Goal: Transaction & Acquisition: Obtain resource

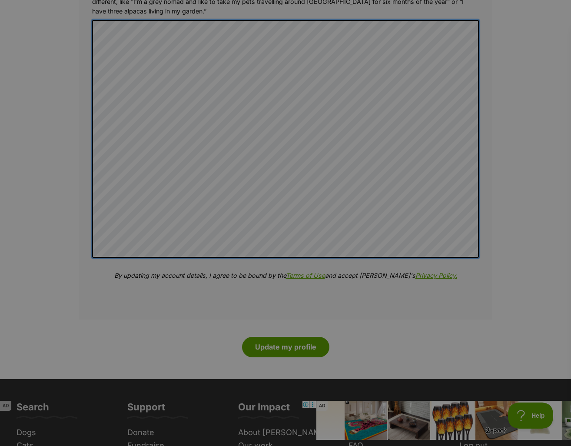
scroll to position [1043, 0]
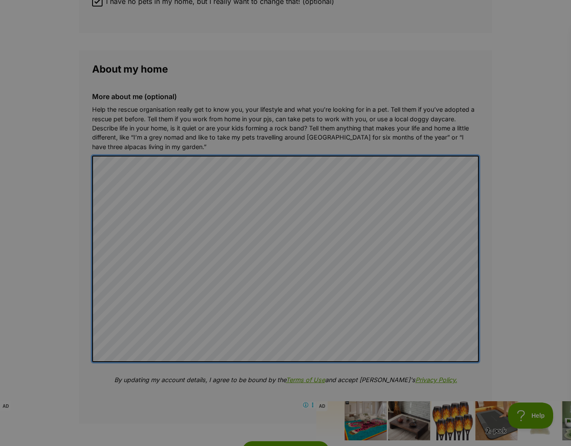
scroll to position [826, 0]
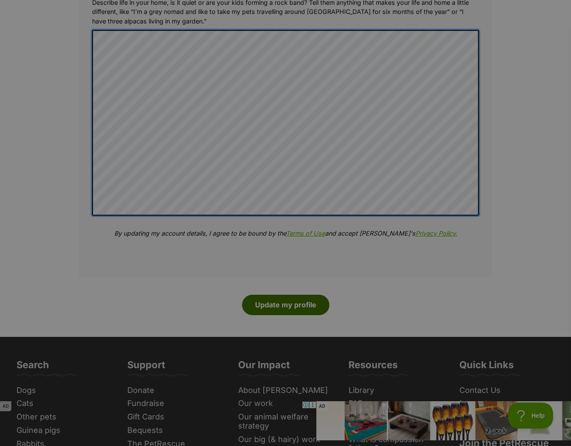
scroll to position [1043, 0]
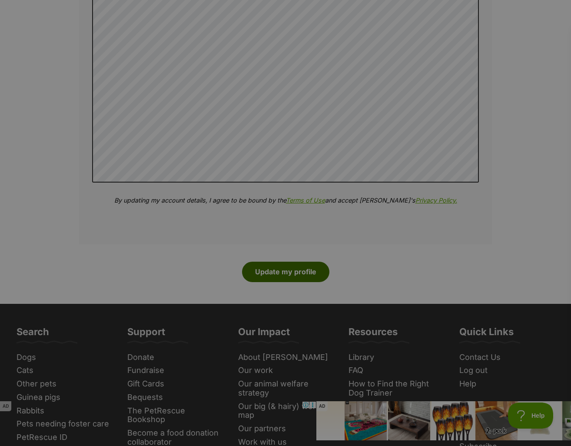
click at [285, 262] on button "Update my profile" at bounding box center [285, 272] width 87 height 20
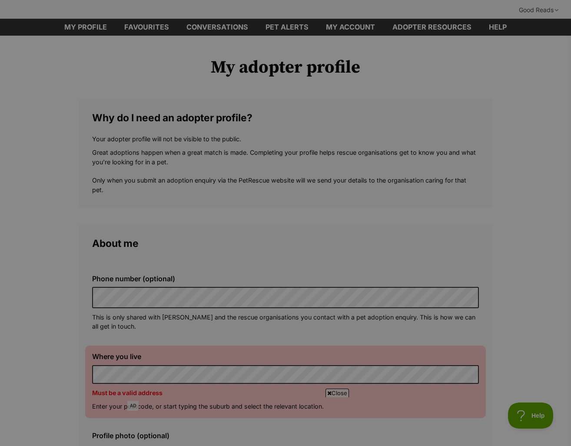
click at [342, 390] on span "Close" at bounding box center [337, 393] width 23 height 9
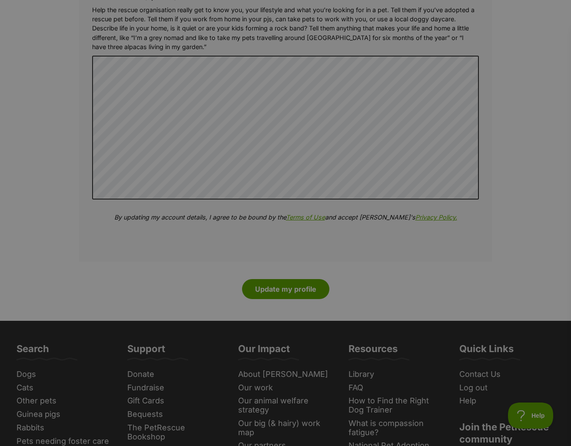
scroll to position [1000, 0]
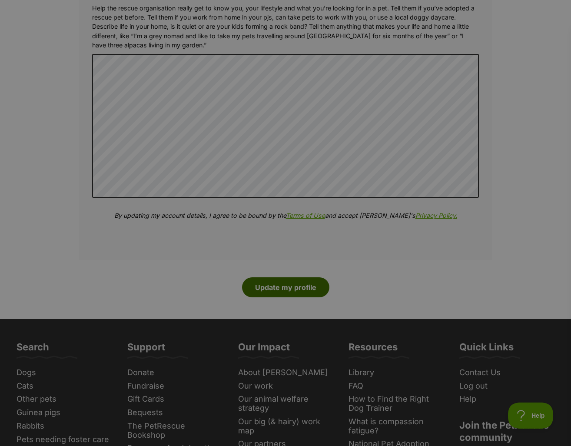
click at [291, 277] on button "Update my profile" at bounding box center [285, 287] width 87 height 20
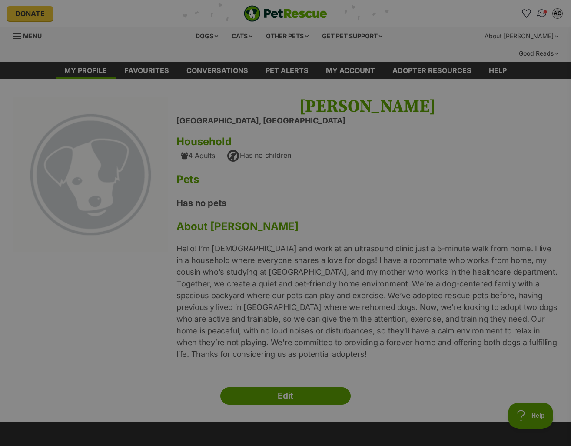
click at [539, 15] on img "Conversations" at bounding box center [542, 13] width 12 height 11
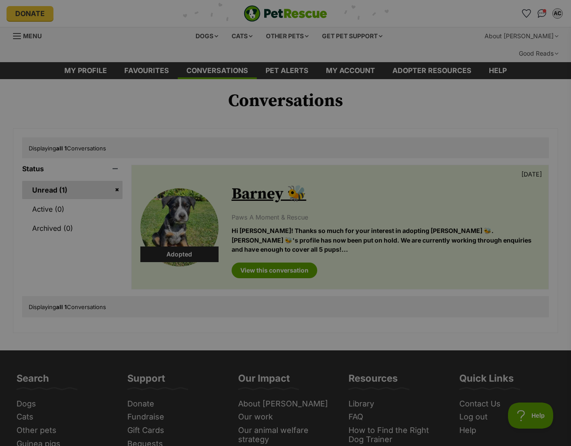
click at [234, 184] on link "Barney 🐝" at bounding box center [269, 194] width 75 height 20
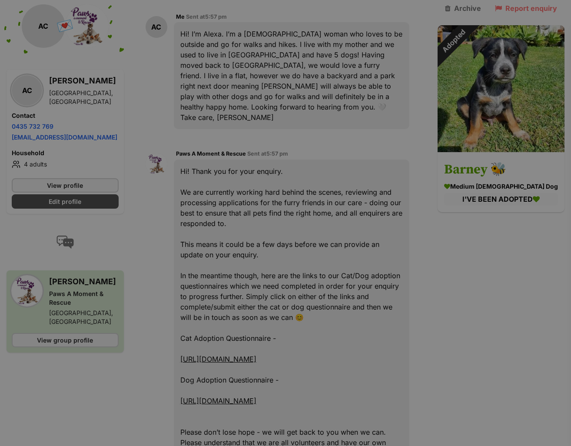
scroll to position [91, 0]
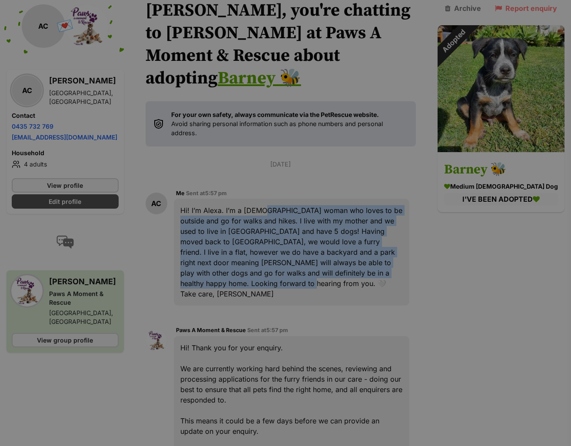
drag, startPoint x: 265, startPoint y: 163, endPoint x: 326, endPoint y: 222, distance: 84.5
click at [326, 222] on div "Hi! I’m Alexa. I’m a 20 year old woman who loves to be outside and go for walks…" at bounding box center [292, 252] width 236 height 107
click at [284, 209] on div "Hi! I’m Alexa. I’m a 20 year old woman who loves to be outside and go for walks…" at bounding box center [292, 252] width 236 height 107
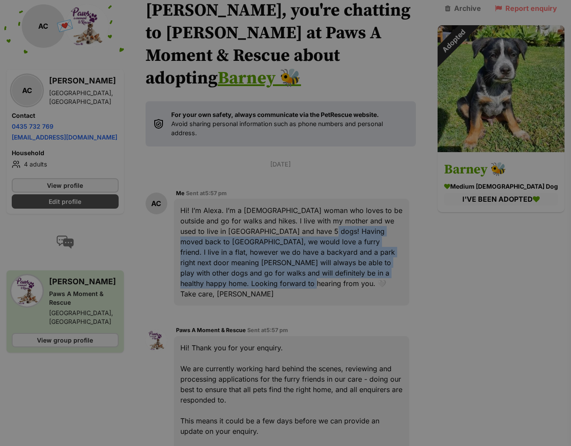
drag, startPoint x: 263, startPoint y: 181, endPoint x: 359, endPoint y: 230, distance: 107.5
click at [359, 230] on div "Hi! I’m Alexa. I’m a 20 year old woman who loves to be outside and go for walks…" at bounding box center [292, 252] width 236 height 107
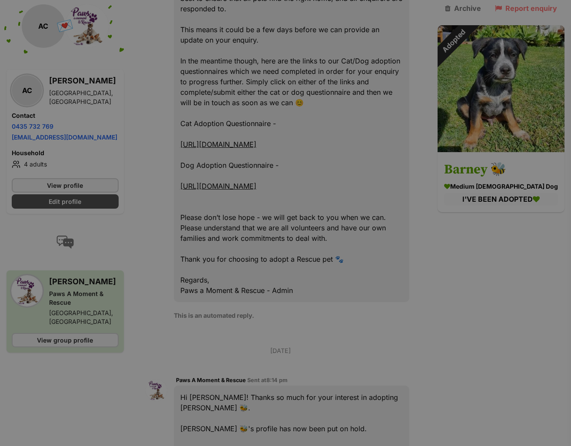
scroll to position [525, 0]
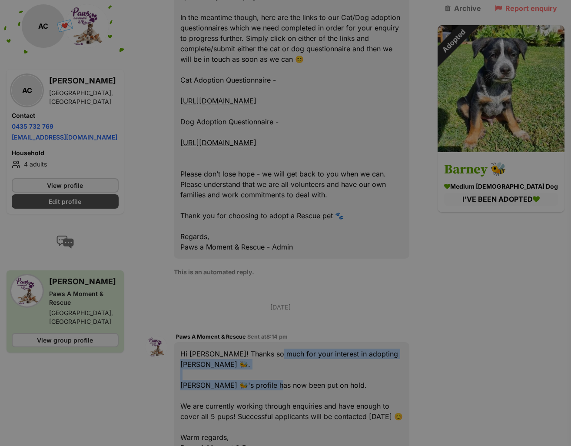
drag, startPoint x: 276, startPoint y: 300, endPoint x: 283, endPoint y: 327, distance: 27.8
click at [283, 342] on div "Hi Alexa Cilah! Thanks so much for your interest in adopting Barney 🐝. Barney 🐝…" at bounding box center [292, 400] width 236 height 117
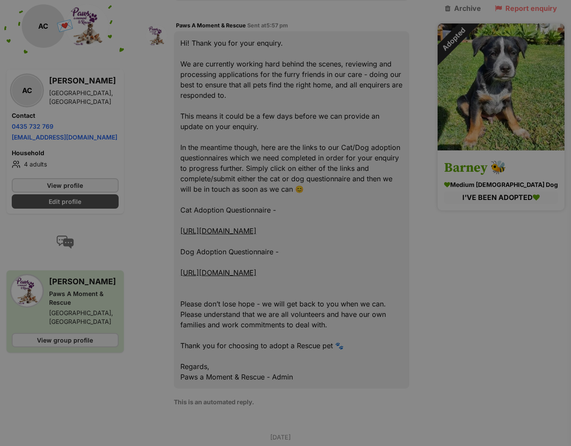
scroll to position [395, 0]
click at [483, 106] on img at bounding box center [501, 86] width 127 height 127
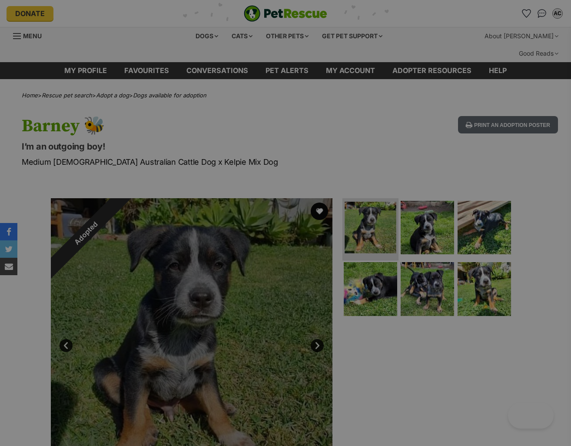
click at [396, 216] on li at bounding box center [370, 228] width 56 height 64
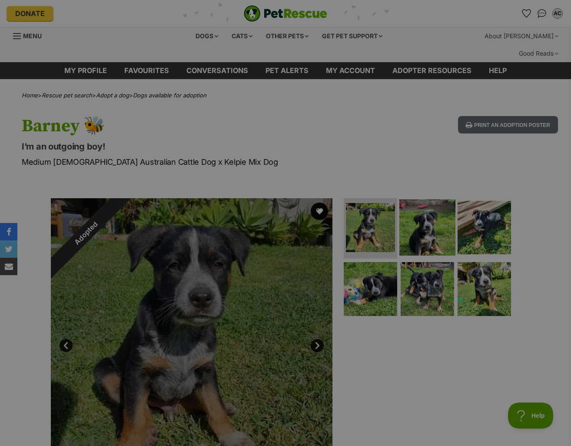
click at [414, 221] on img at bounding box center [427, 227] width 56 height 56
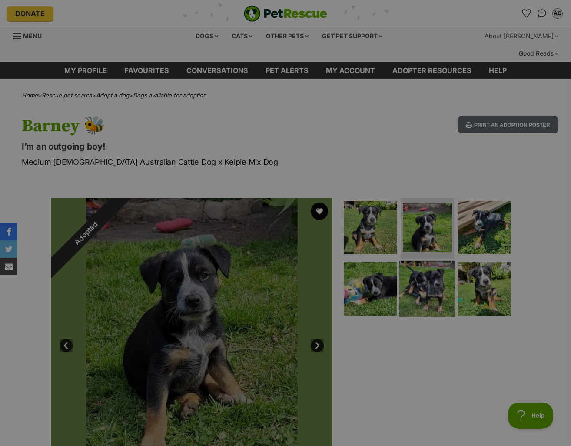
click at [432, 261] on img at bounding box center [427, 289] width 56 height 56
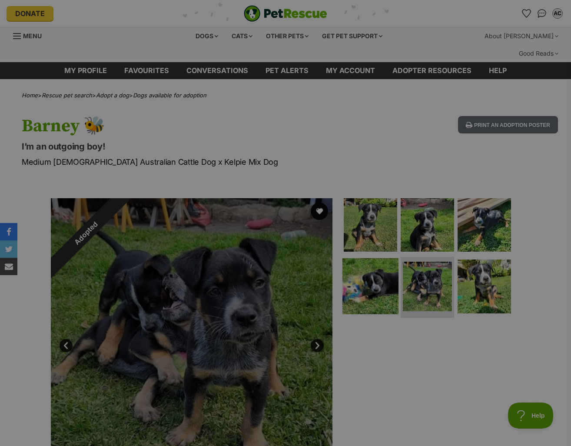
click at [362, 284] on img at bounding box center [370, 286] width 56 height 56
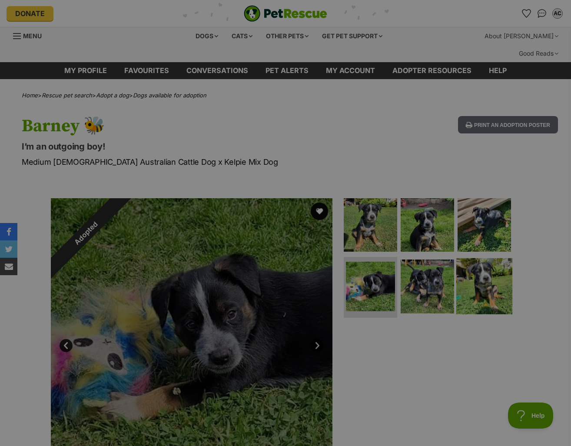
click at [479, 271] on img at bounding box center [484, 286] width 56 height 56
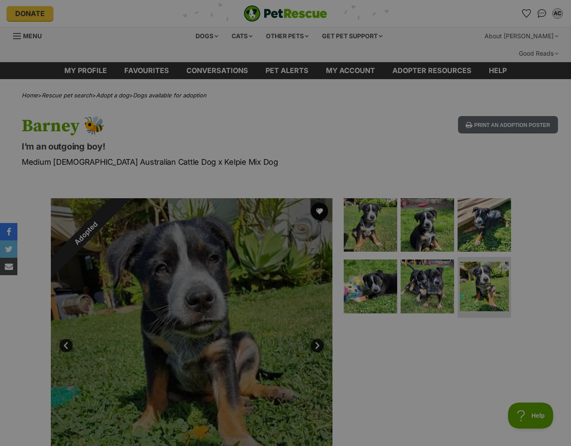
click at [517, 13] on div "AC My account AC Alexa Cilah Edit profile Log out Pet alerts Pet alert matches …" at bounding box center [472, 14] width 186 height 14
click at [20, 30] on link "Menu" at bounding box center [30, 35] width 35 height 16
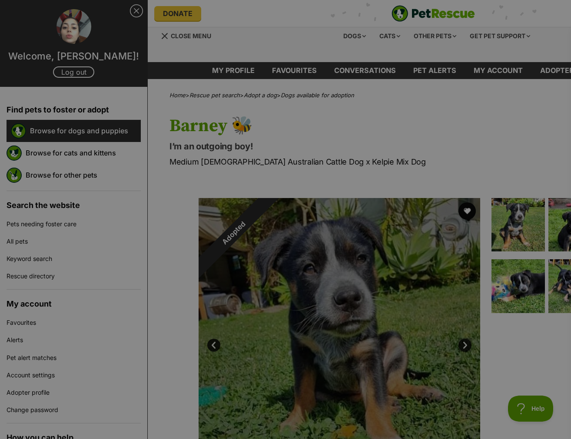
click at [92, 121] on div "Browse for dogs and puppies" at bounding box center [74, 131] width 134 height 22
click at [96, 133] on link "Browse for dogs and puppies" at bounding box center [85, 131] width 111 height 18
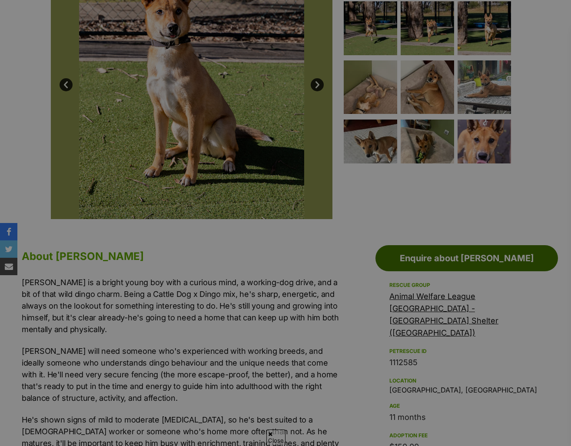
click at [420, 245] on link "Enquire about [PERSON_NAME]" at bounding box center [467, 258] width 183 height 26
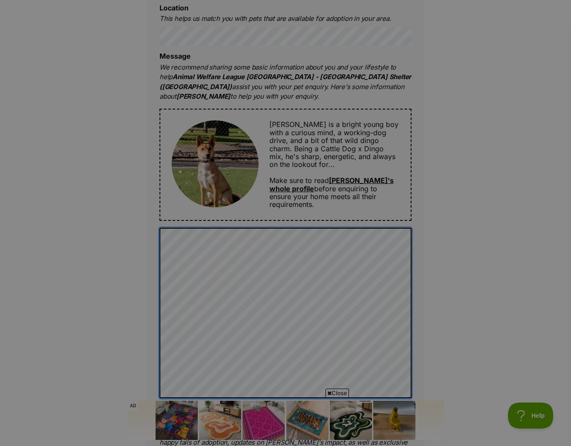
scroll to position [565, 0]
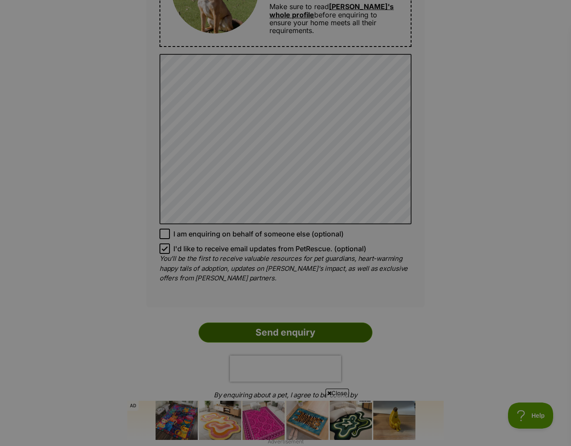
click at [255, 322] on input "Send enquiry" at bounding box center [286, 332] width 174 height 20
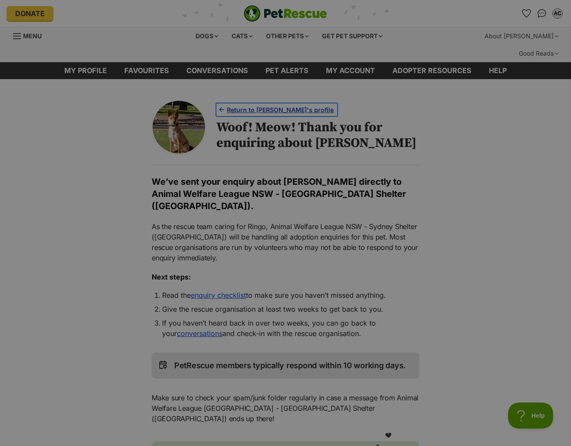
click at [263, 105] on span "Return to [PERSON_NAME]'s profile" at bounding box center [280, 109] width 107 height 9
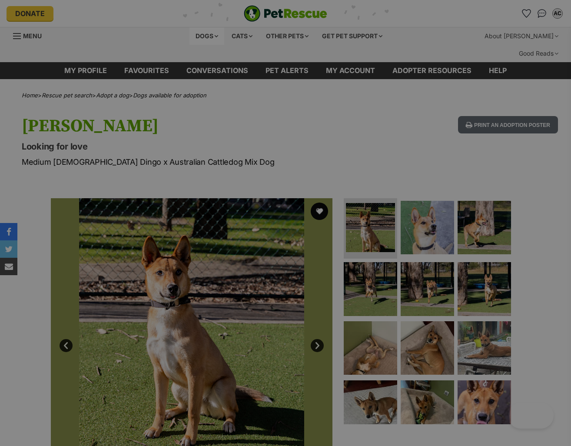
click at [203, 37] on div "Dogs" at bounding box center [207, 35] width 35 height 17
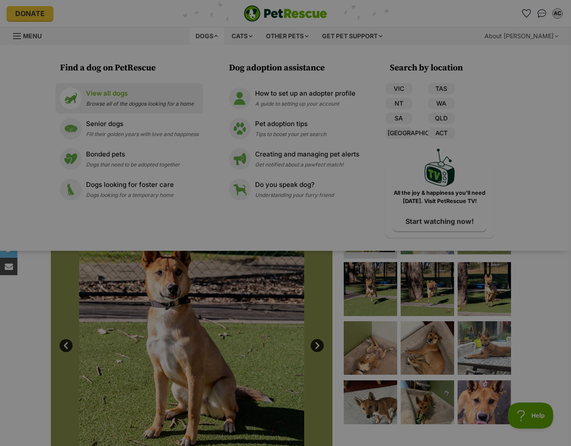
click at [152, 105] on span "Browse all of the doggos looking for a home" at bounding box center [140, 103] width 108 height 7
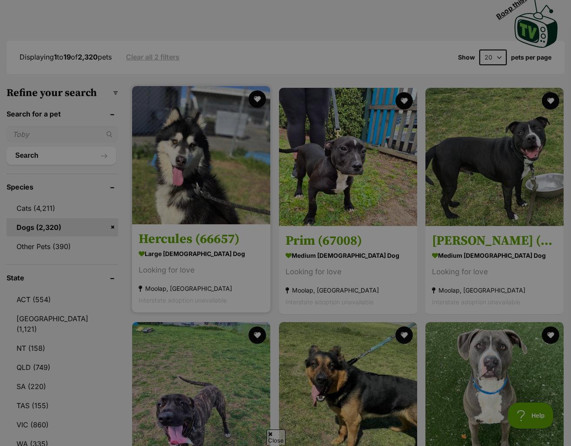
scroll to position [217, 0]
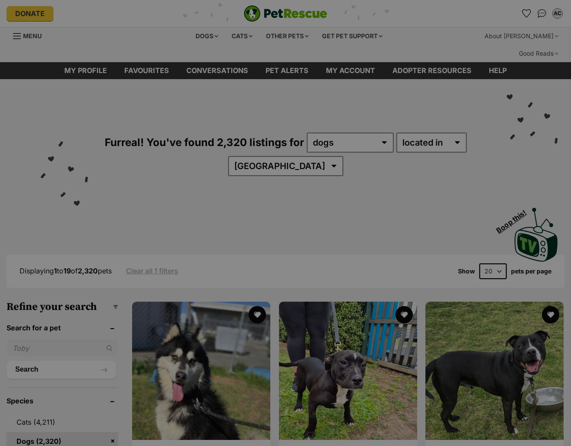
select select "[GEOGRAPHIC_DATA]"
click at [254, 156] on select "Australia ACT NSW QLD SA TAS VIC WA" at bounding box center [285, 166] width 115 height 20
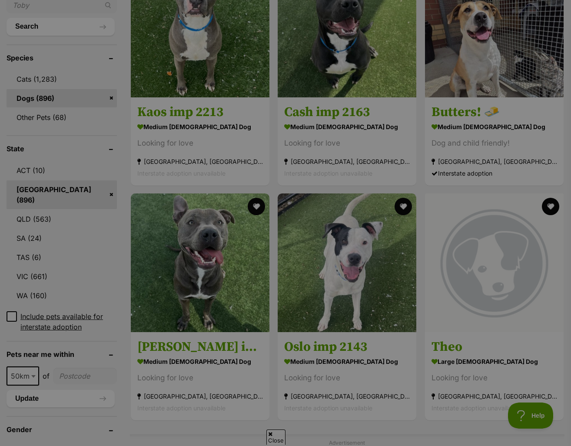
scroll to position [435, 0]
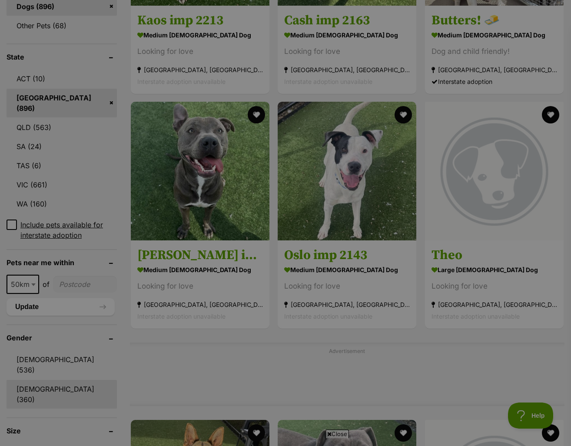
click at [51, 380] on link "[DEMOGRAPHIC_DATA] (360)" at bounding box center [62, 394] width 110 height 29
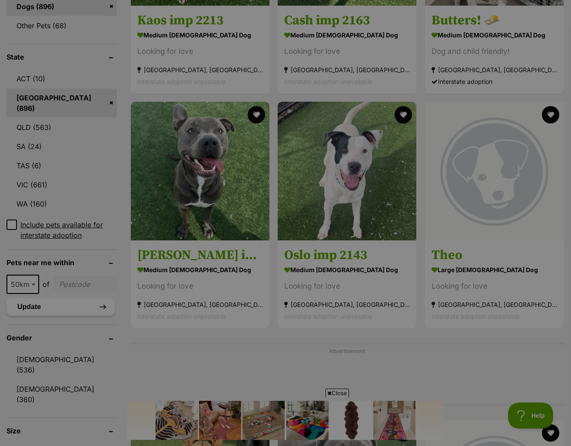
scroll to position [0, 0]
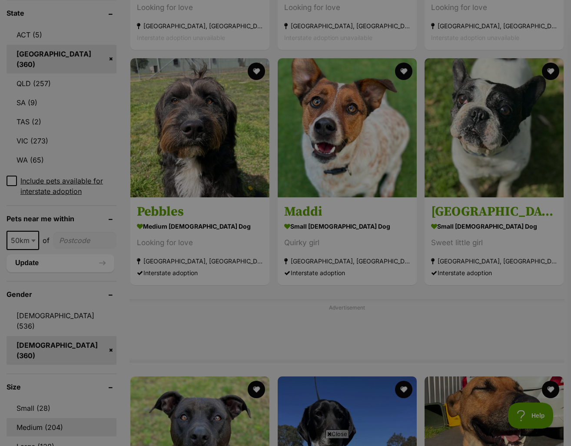
click at [54, 418] on link "Medium (204)" at bounding box center [62, 427] width 110 height 18
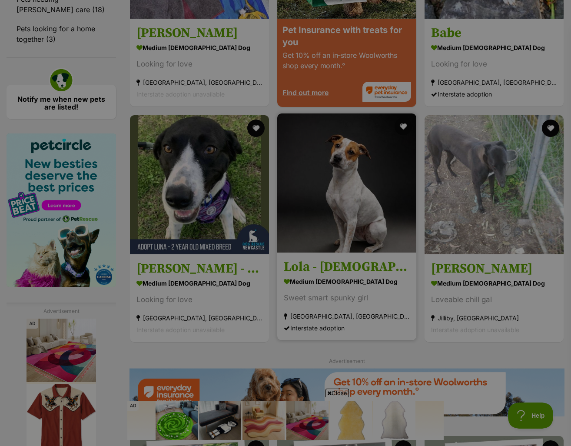
scroll to position [1217, 0]
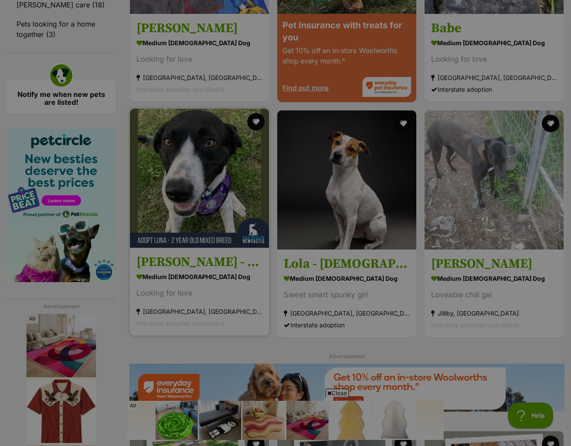
click at [182, 247] on link "Luna - 2 Year Old Mixed Breed medium female Dog Looking for love Newcastle, NSW…" at bounding box center [199, 291] width 139 height 88
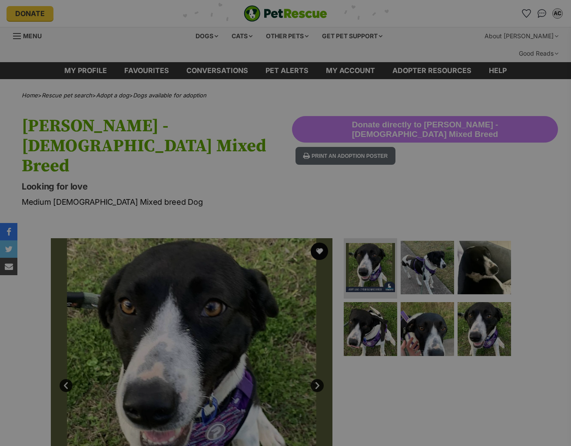
click at [433, 302] on img at bounding box center [427, 328] width 53 height 53
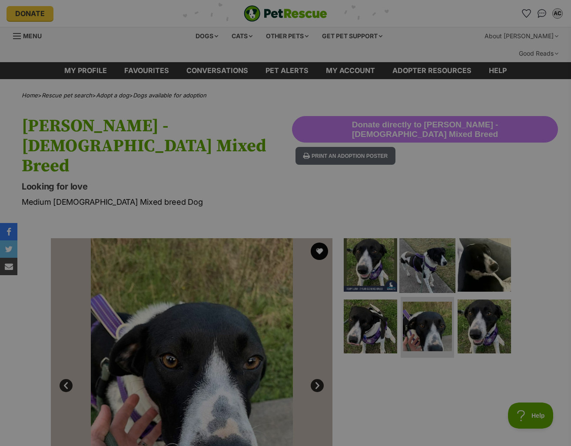
click at [432, 236] on img at bounding box center [427, 264] width 56 height 56
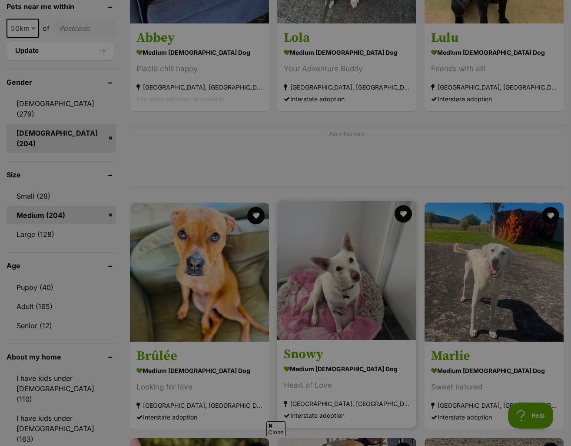
click at [372, 366] on section "medium [DEMOGRAPHIC_DATA] Dog Heart of Love [GEOGRAPHIC_DATA], [GEOGRAPHIC_DATA…" at bounding box center [347, 392] width 126 height 59
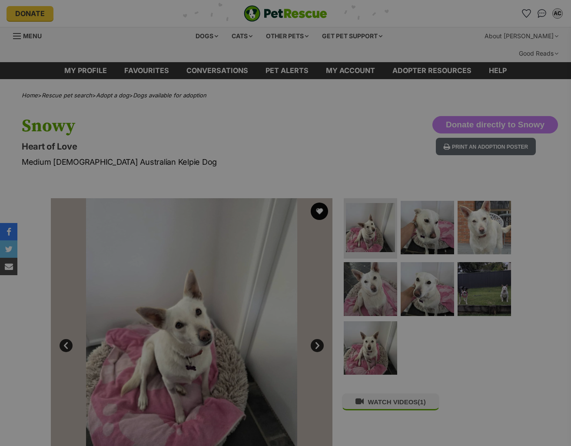
click at [427, 210] on img at bounding box center [427, 227] width 53 height 53
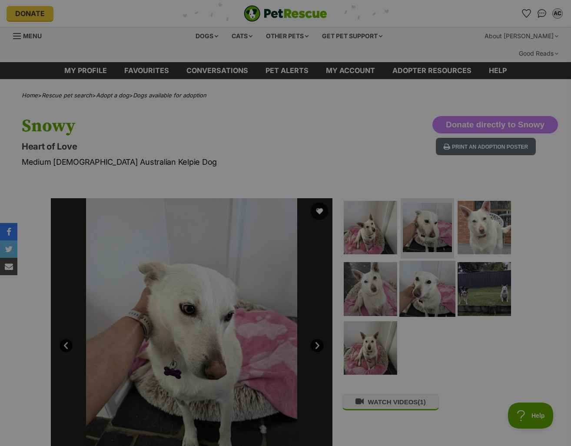
click at [432, 269] on img at bounding box center [427, 289] width 56 height 56
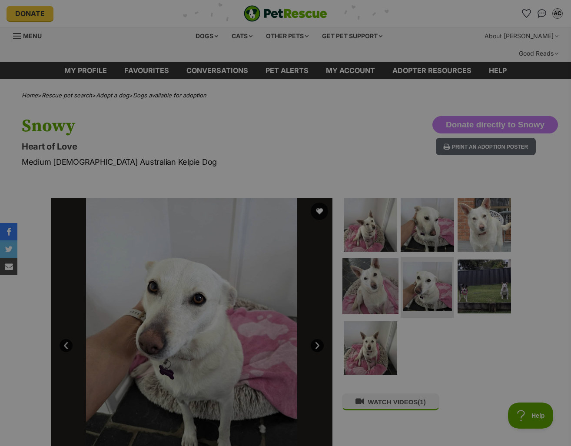
click at [383, 272] on img at bounding box center [370, 286] width 56 height 56
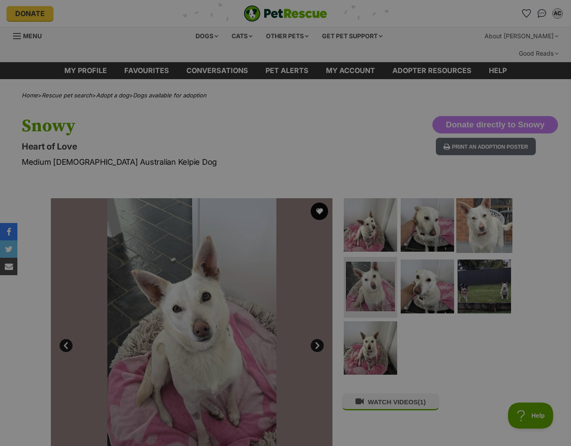
click at [499, 207] on img at bounding box center [484, 224] width 56 height 56
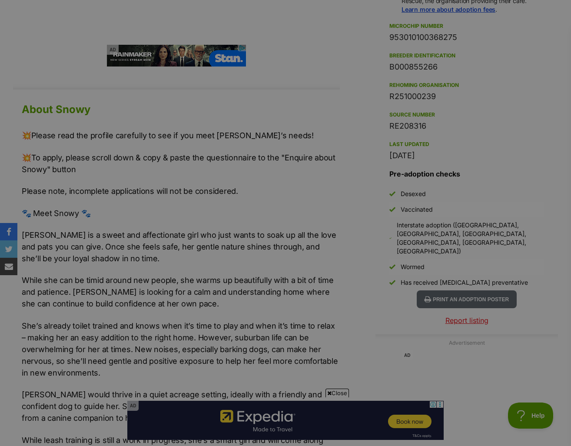
scroll to position [695, 0]
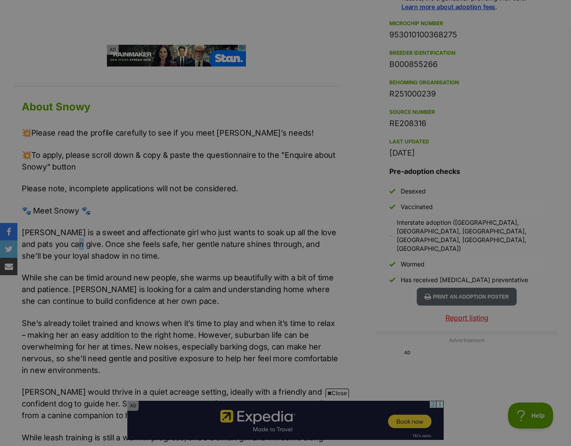
click at [75, 227] on p "[PERSON_NAME] is a sweet and affectionate girl who just wants to soak up all th…" at bounding box center [181, 243] width 318 height 35
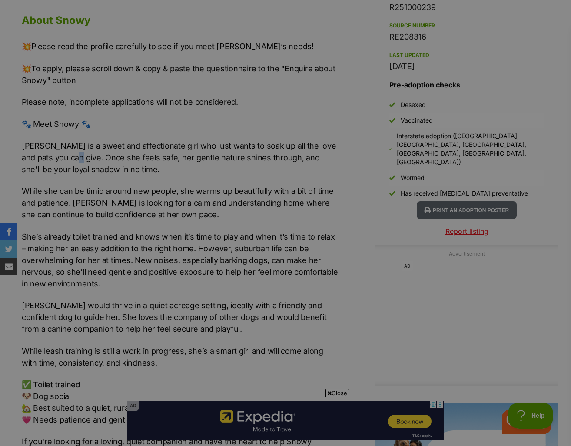
scroll to position [782, 0]
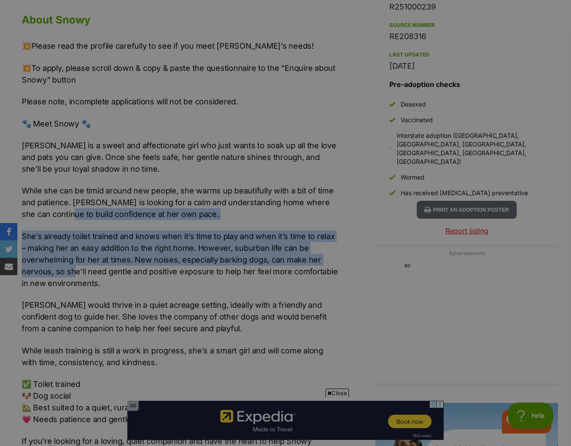
drag, startPoint x: 73, startPoint y: 198, endPoint x: 73, endPoint y: 259, distance: 60.9
click at [73, 259] on div "💥Please read the profile carefully to see if you meet [PERSON_NAME]’s needs! 💥T…" at bounding box center [181, 249] width 318 height 419
click at [73, 259] on p "She’s already toilet trained and knows when it’s time to play and when it’s tim…" at bounding box center [181, 259] width 318 height 59
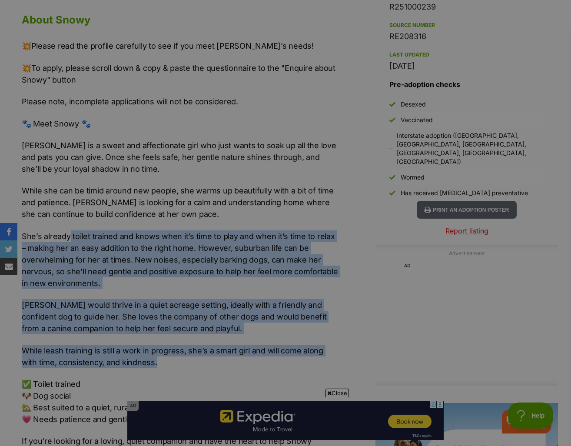
drag, startPoint x: 70, startPoint y: 205, endPoint x: 163, endPoint y: 345, distance: 167.9
click at [163, 345] on div "💥Please read the profile carefully to see if you meet [PERSON_NAME]’s needs! 💥T…" at bounding box center [181, 249] width 318 height 419
click at [166, 347] on p "While leash training is still a work in progress, she’s a smart girl and will c…" at bounding box center [181, 356] width 318 height 23
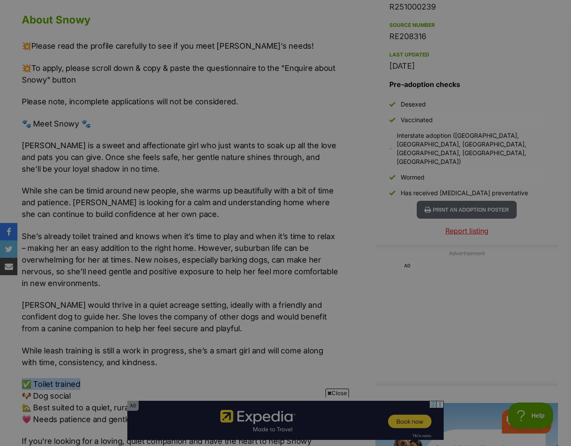
drag, startPoint x: 171, startPoint y: 351, endPoint x: 163, endPoint y: 332, distance: 20.9
click at [163, 332] on div "💥Please read the profile carefully to see if you meet [PERSON_NAME]’s needs! 💥T…" at bounding box center [181, 249] width 318 height 419
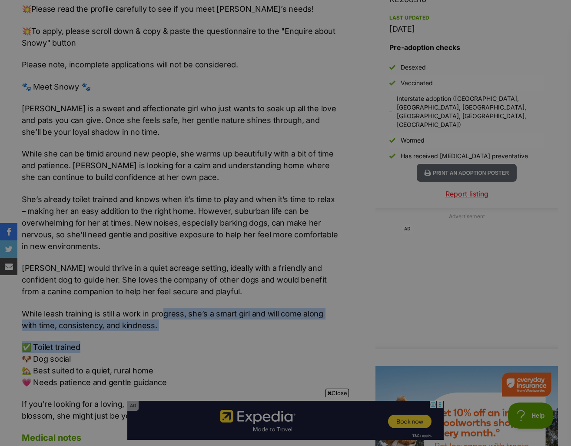
scroll to position [869, 0]
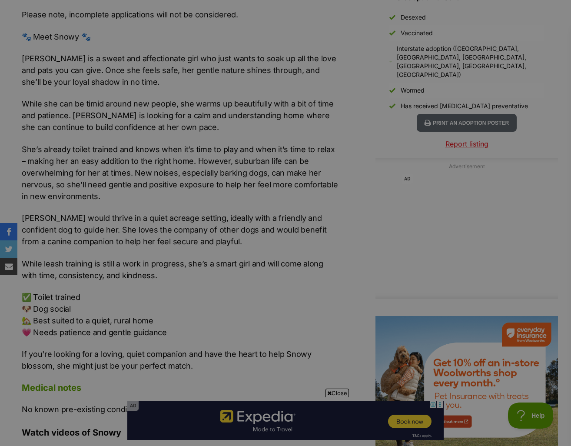
click at [167, 327] on div "💥Please read the profile carefully to see if you meet Snowy’s needs! 💥To apply,…" at bounding box center [181, 162] width 318 height 419
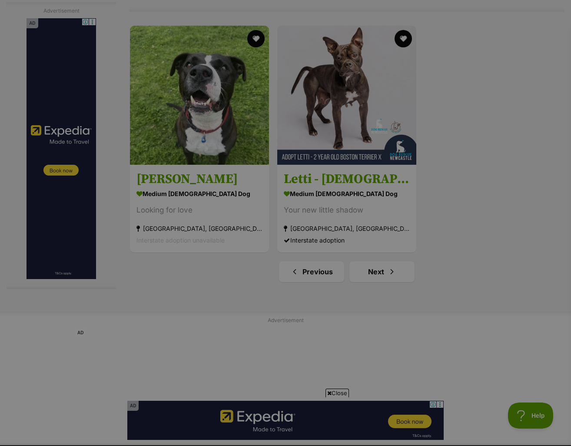
scroll to position [1956, 0]
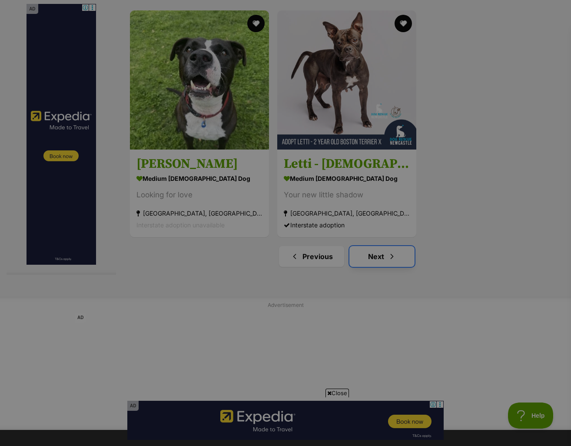
click at [382, 246] on link "Next" at bounding box center [381, 256] width 65 height 21
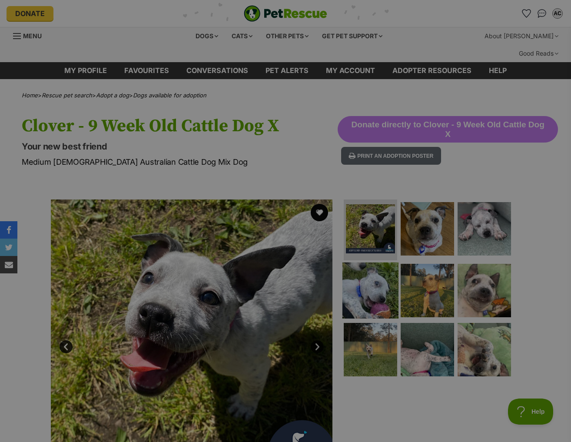
click at [375, 264] on img at bounding box center [370, 291] width 56 height 56
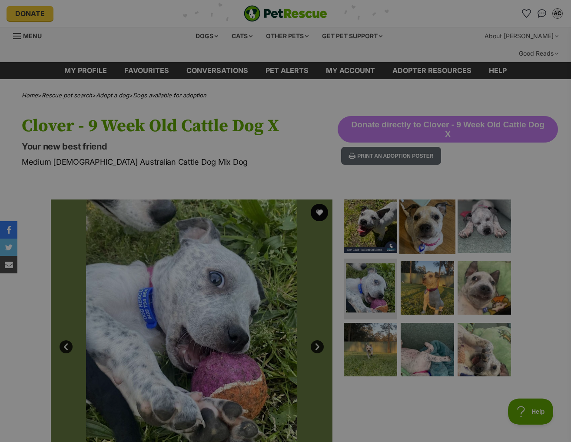
click at [440, 209] on img at bounding box center [427, 226] width 56 height 56
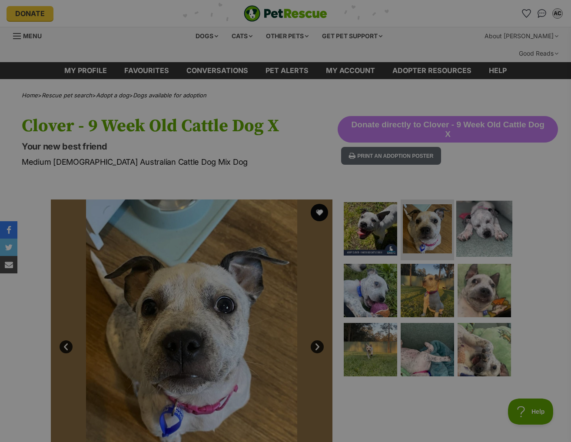
click at [476, 210] on img at bounding box center [484, 229] width 56 height 56
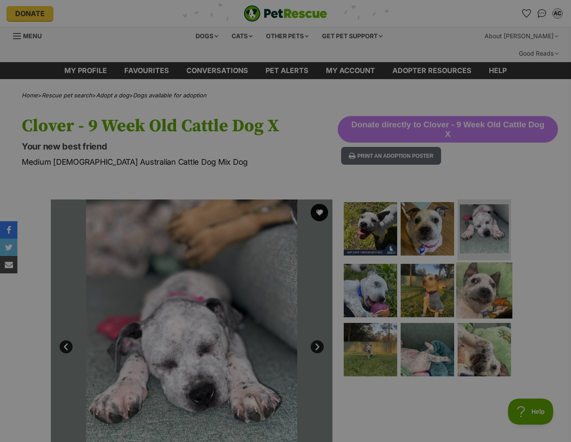
click at [482, 288] on img at bounding box center [484, 291] width 56 height 56
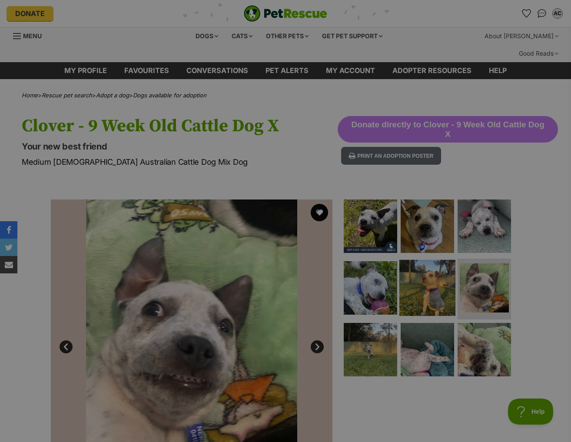
click at [424, 275] on img at bounding box center [427, 288] width 56 height 56
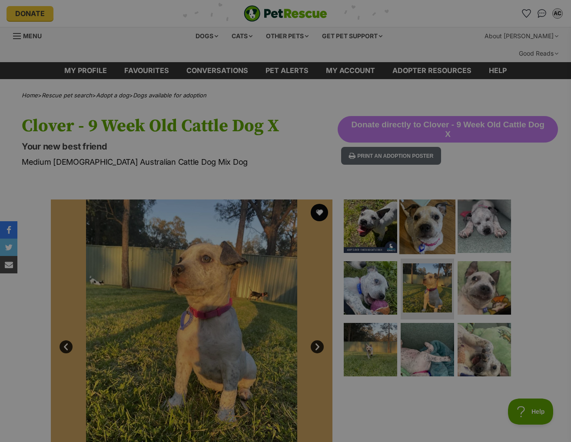
click at [419, 220] on img at bounding box center [427, 226] width 56 height 56
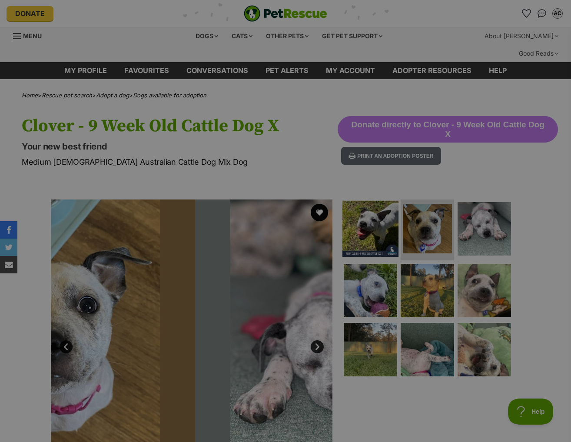
click at [381, 215] on img at bounding box center [370, 229] width 56 height 56
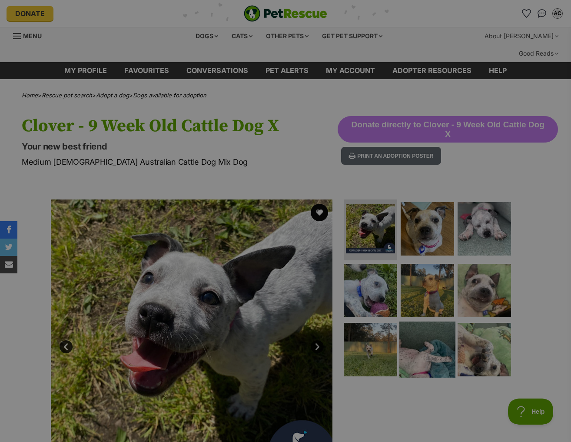
click at [444, 322] on img at bounding box center [427, 350] width 56 height 56
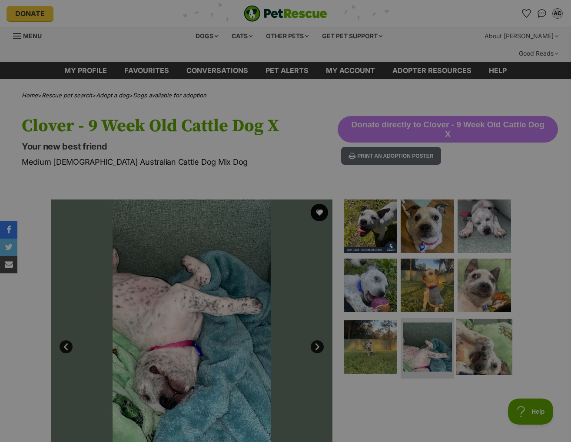
click at [470, 326] on img at bounding box center [484, 347] width 56 height 56
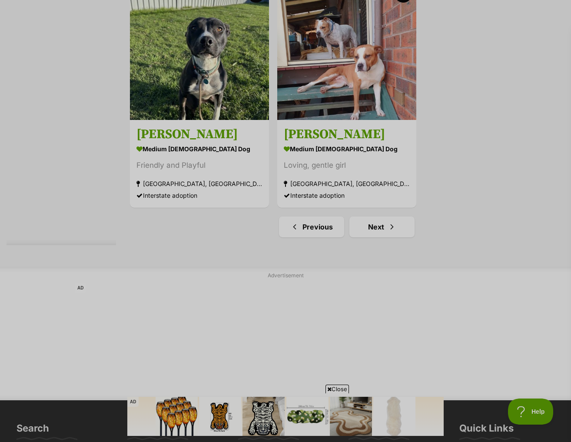
scroll to position [2086, 0]
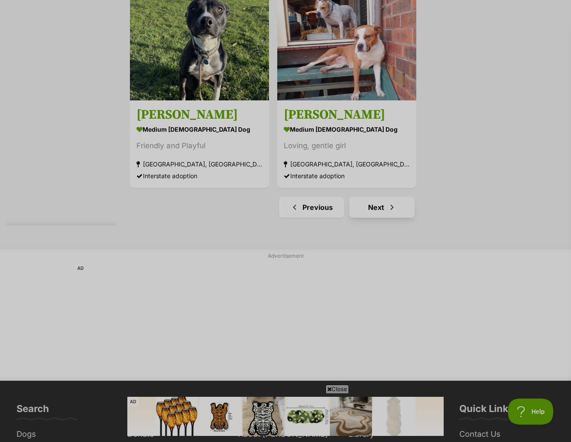
click at [391, 202] on span "Next page" at bounding box center [392, 207] width 9 height 10
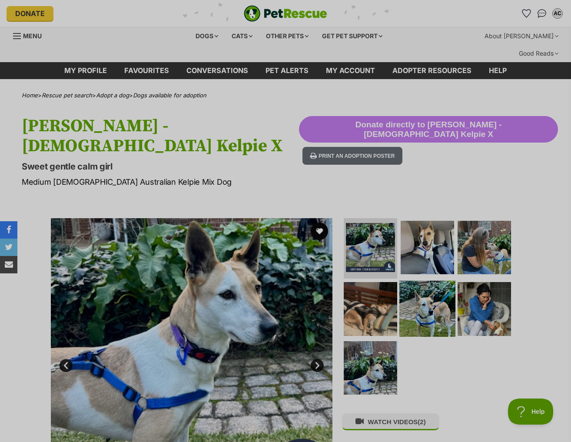
click at [401, 283] on img at bounding box center [427, 309] width 56 height 56
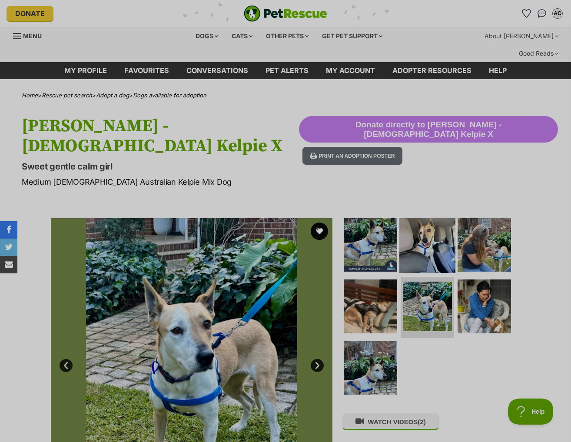
click at [433, 216] on img at bounding box center [427, 244] width 56 height 56
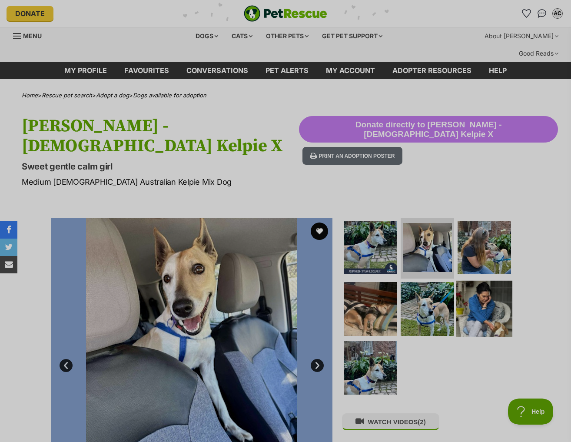
click at [492, 281] on img at bounding box center [484, 309] width 56 height 56
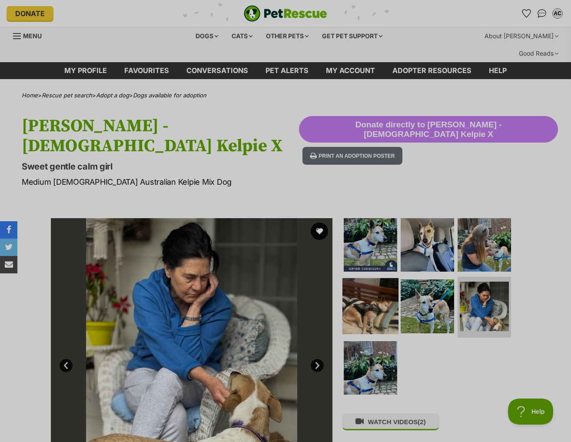
click at [361, 278] on img at bounding box center [370, 306] width 56 height 56
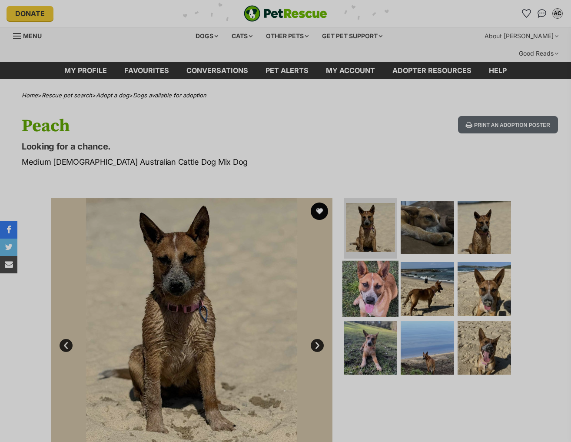
click at [379, 282] on img at bounding box center [370, 289] width 56 height 56
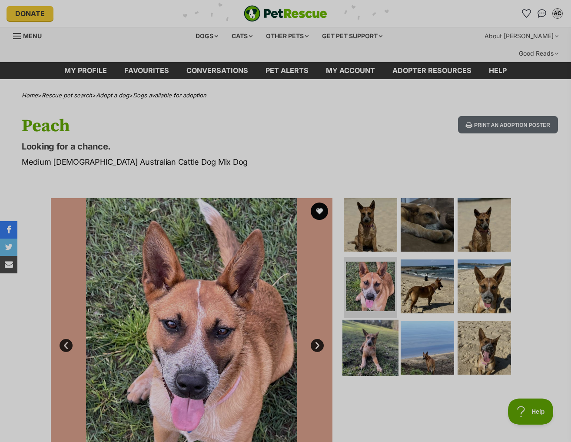
click at [376, 320] on img at bounding box center [370, 348] width 56 height 56
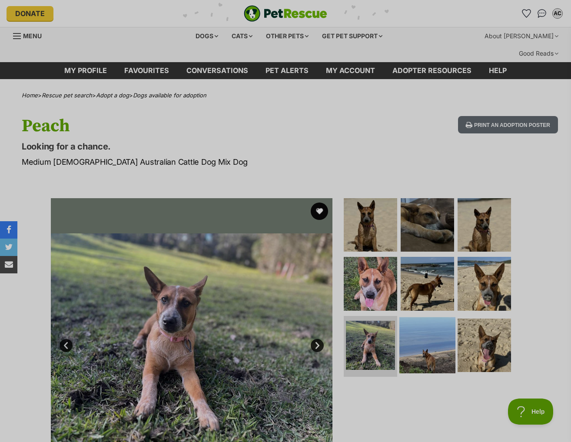
click at [416, 317] on img at bounding box center [427, 345] width 56 height 56
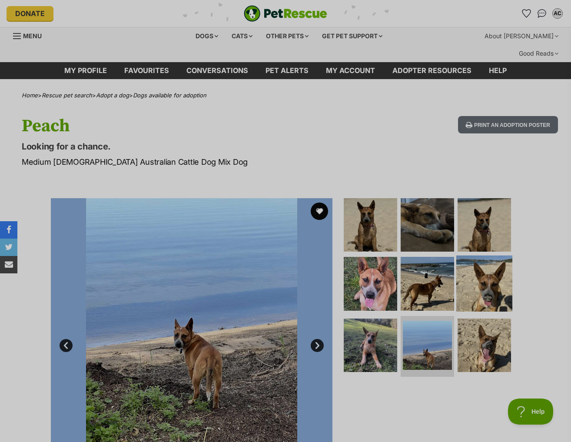
click at [484, 264] on img at bounding box center [484, 284] width 56 height 56
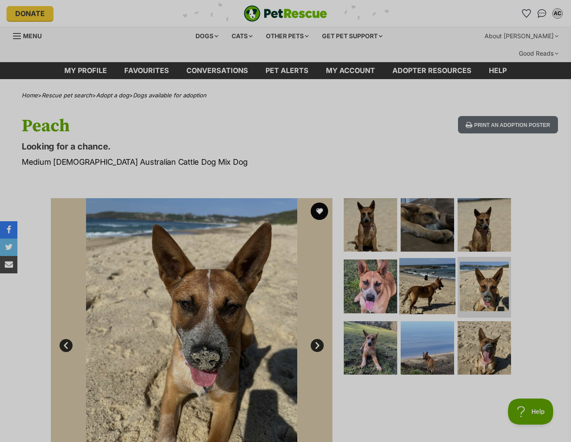
click at [432, 259] on img at bounding box center [427, 286] width 56 height 56
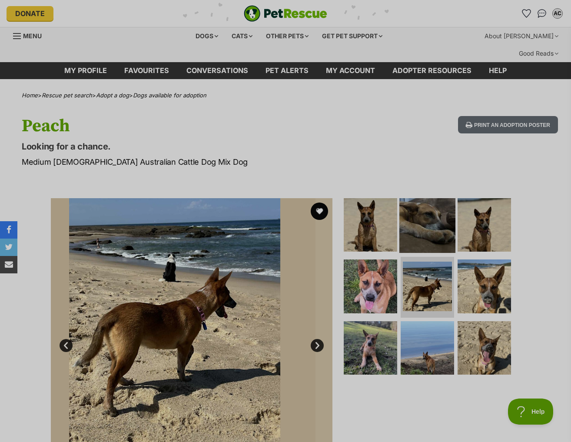
click at [420, 199] on img at bounding box center [427, 224] width 56 height 56
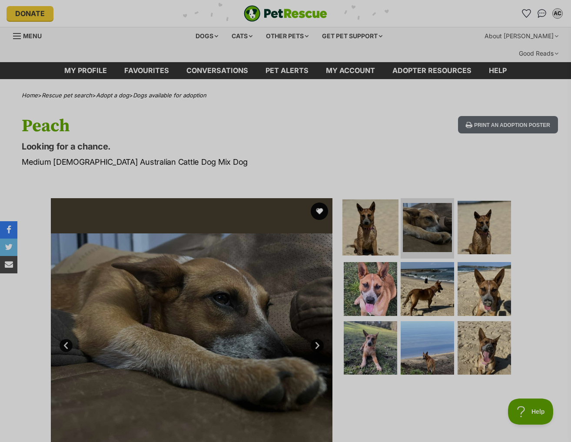
click at [365, 209] on img at bounding box center [370, 227] width 56 height 56
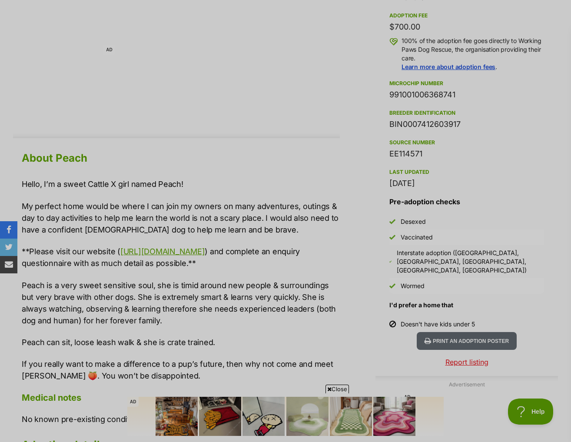
scroll to position [652, 0]
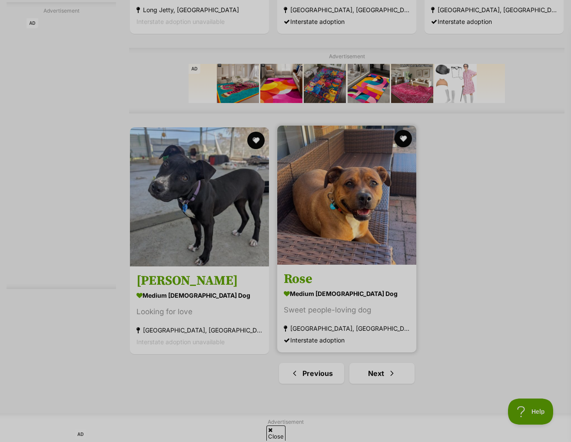
scroll to position [1869, 0]
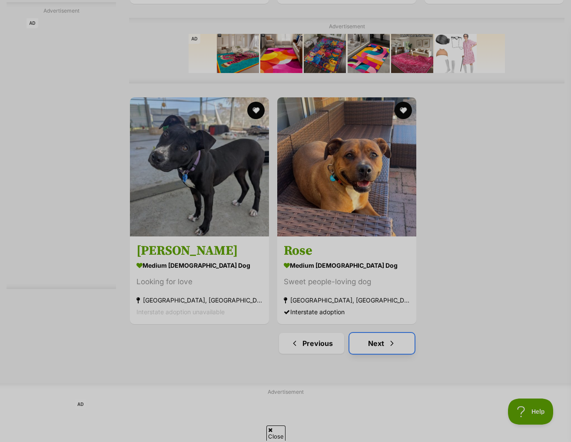
click at [362, 338] on link "Next" at bounding box center [381, 343] width 65 height 21
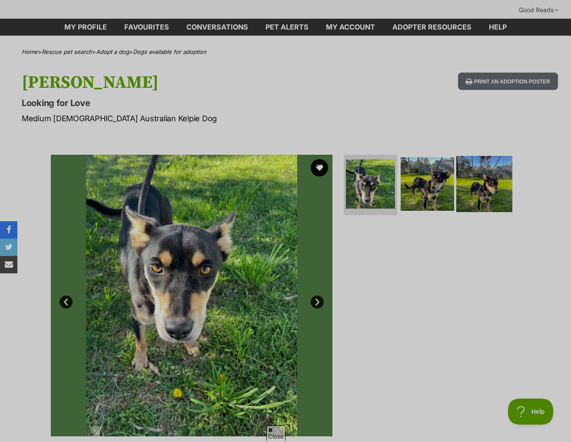
click at [489, 179] on img at bounding box center [484, 184] width 56 height 56
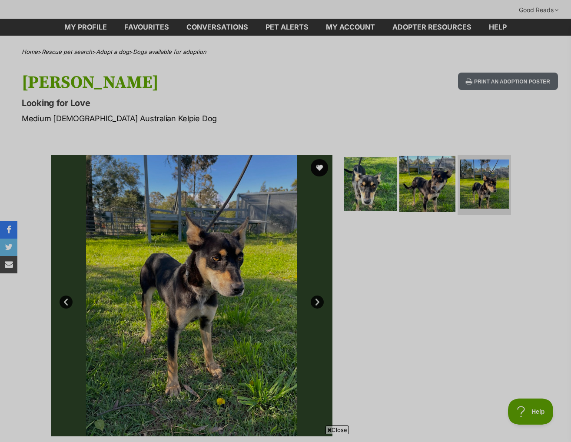
click at [421, 166] on img at bounding box center [427, 184] width 56 height 56
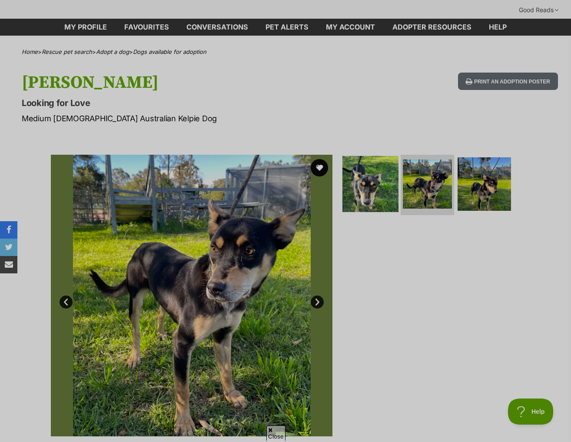
click at [379, 167] on img at bounding box center [370, 184] width 56 height 56
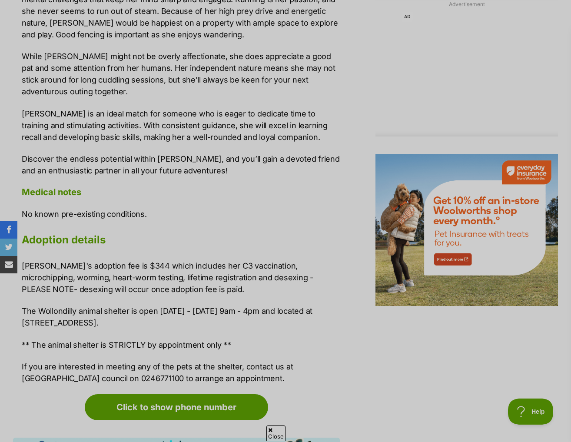
scroll to position [913, 0]
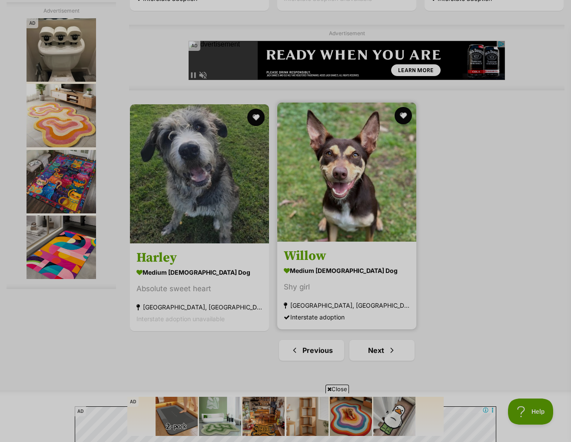
scroll to position [1869, 0]
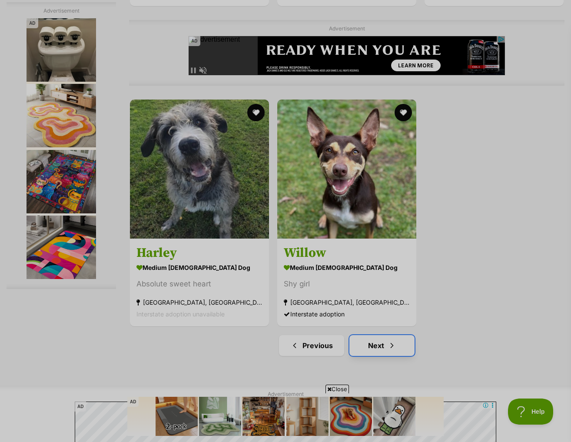
click at [374, 335] on link "Next" at bounding box center [381, 345] width 65 height 21
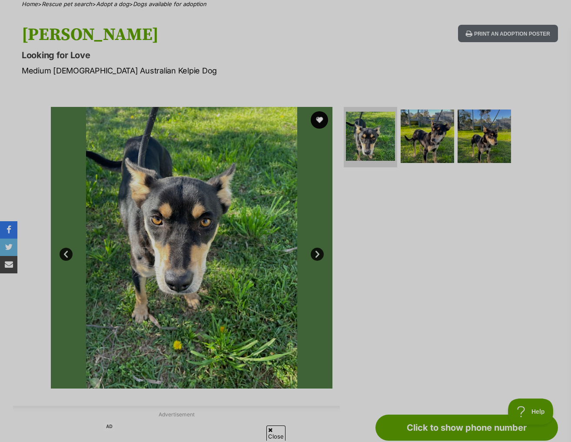
scroll to position [87, 0]
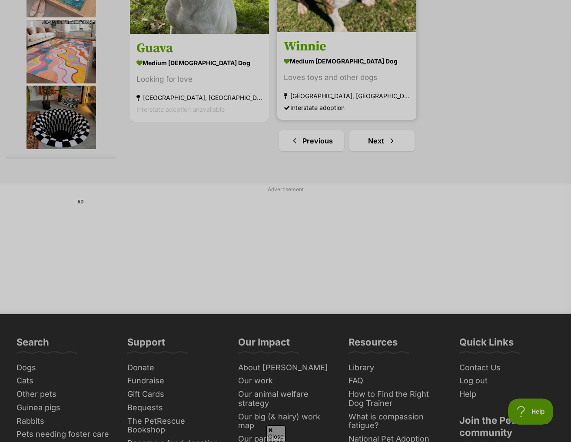
scroll to position [2173, 0]
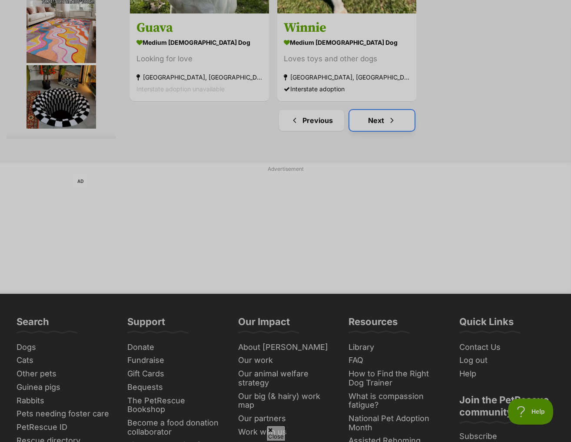
click at [368, 110] on link "Next" at bounding box center [381, 120] width 65 height 21
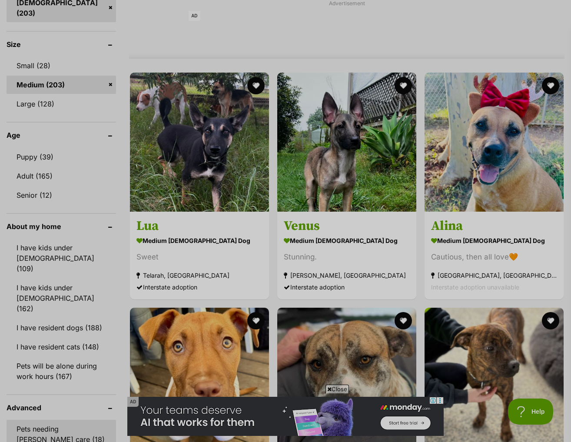
click at [81, 420] on link "Pets needing [PERSON_NAME] care (18)" at bounding box center [62, 434] width 110 height 29
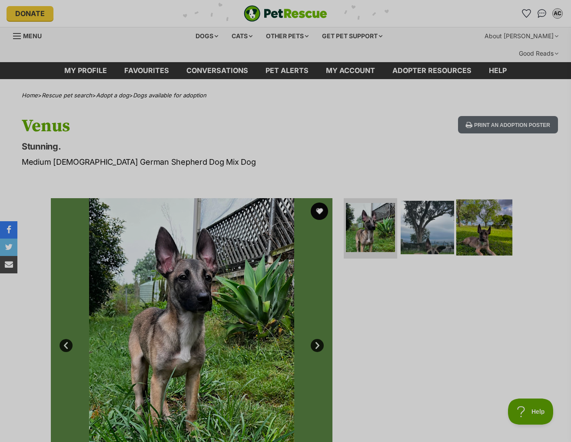
click at [483, 216] on img at bounding box center [484, 227] width 56 height 56
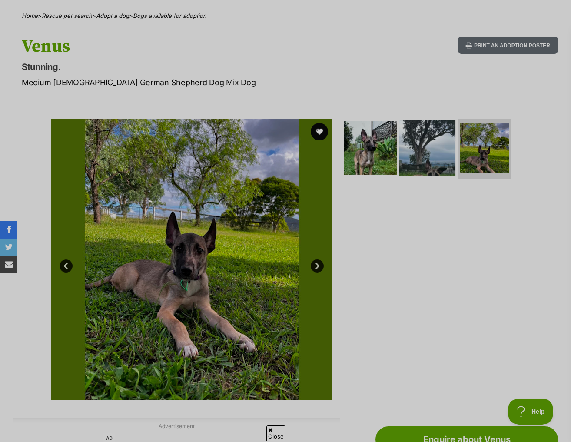
scroll to position [87, 0]
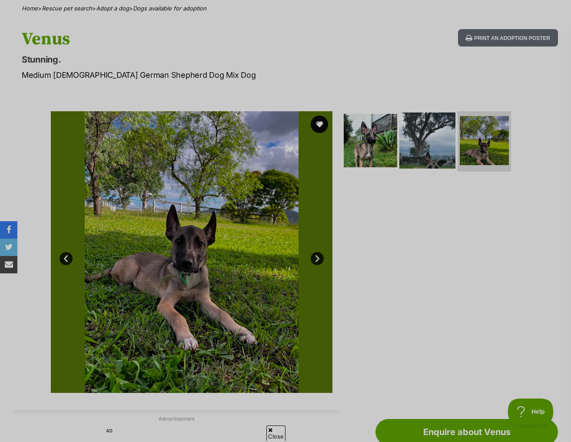
click at [421, 133] on img at bounding box center [427, 140] width 56 height 56
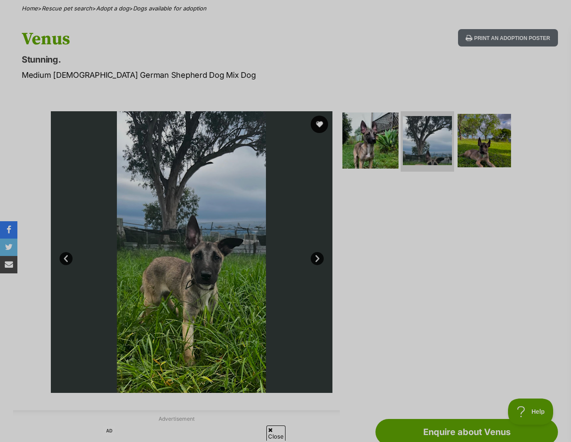
click at [351, 130] on img at bounding box center [370, 140] width 56 height 56
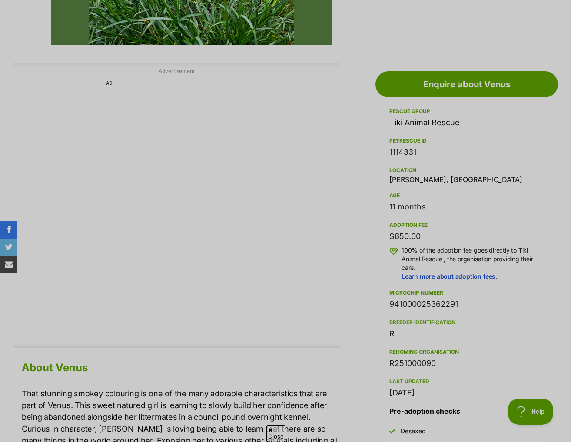
scroll to position [174, 0]
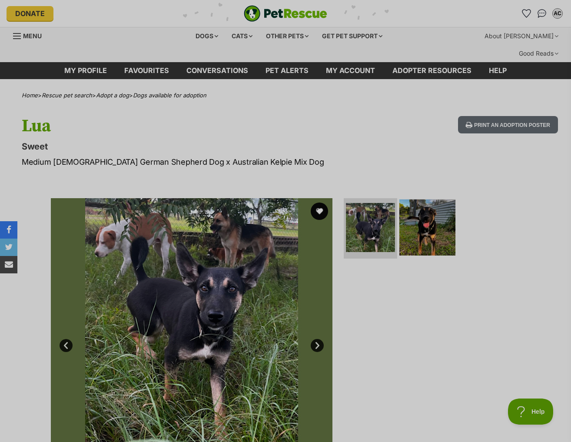
click at [443, 208] on img at bounding box center [427, 227] width 56 height 56
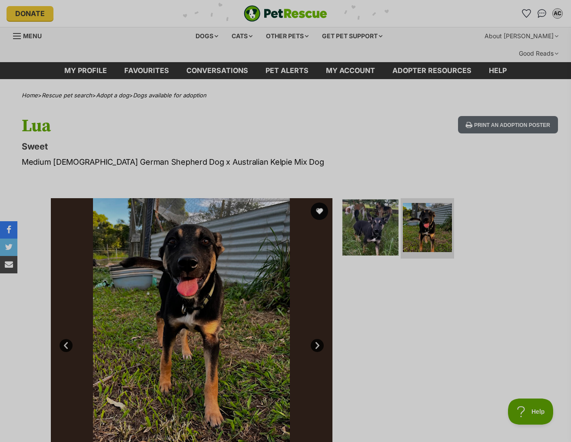
click at [362, 211] on img at bounding box center [370, 227] width 56 height 56
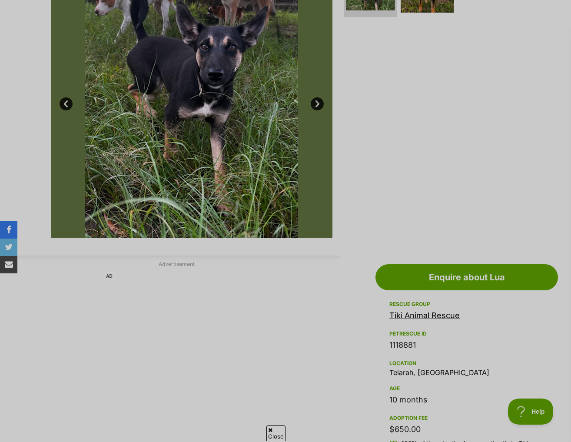
scroll to position [87, 0]
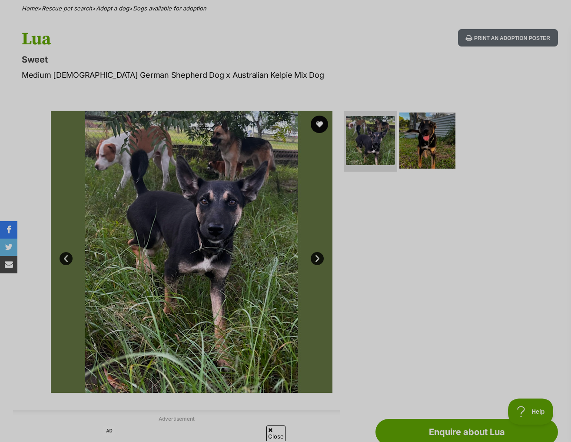
click at [417, 119] on img at bounding box center [427, 140] width 56 height 56
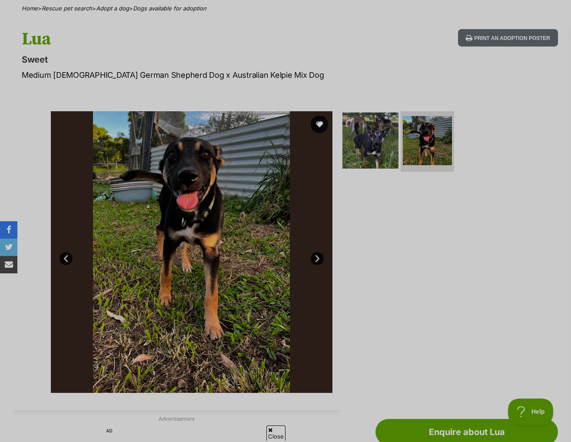
click at [373, 118] on img at bounding box center [370, 140] width 56 height 56
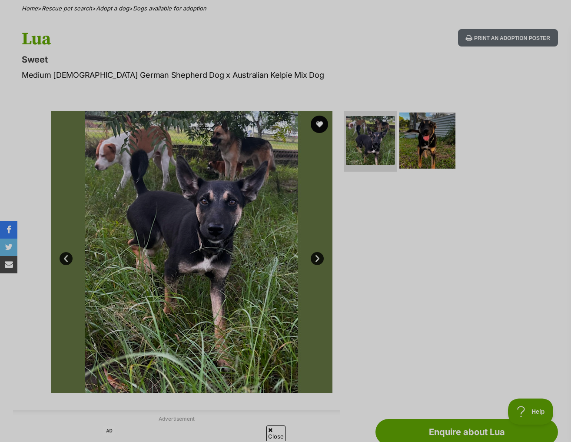
click at [413, 125] on img at bounding box center [427, 140] width 56 height 56
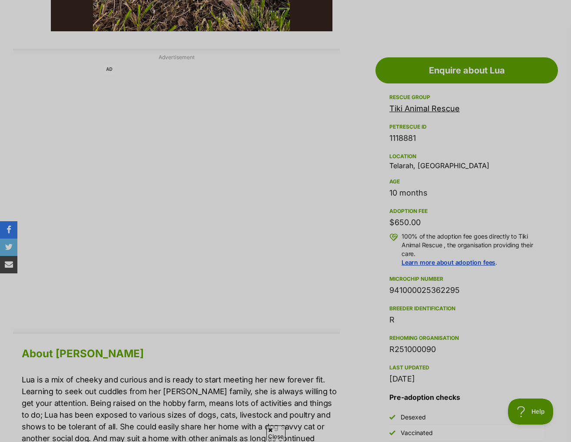
scroll to position [565, 0]
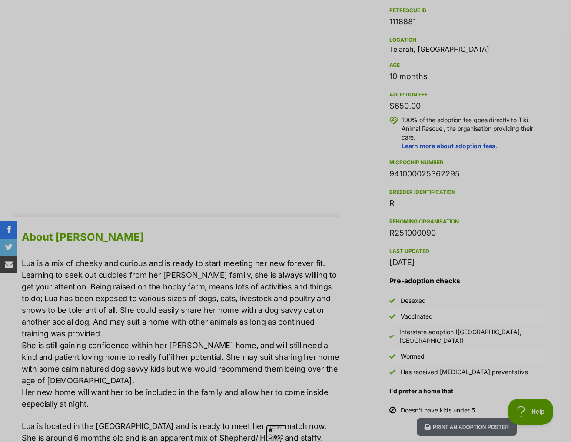
drag, startPoint x: 82, startPoint y: 236, endPoint x: 169, endPoint y: 429, distance: 212.0
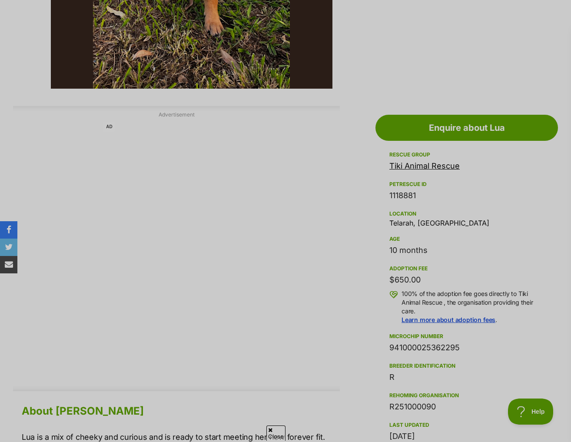
scroll to position [174, 0]
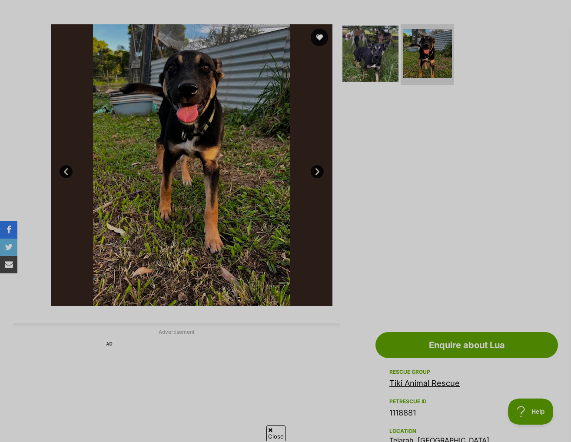
click at [375, 27] on img at bounding box center [370, 53] width 56 height 56
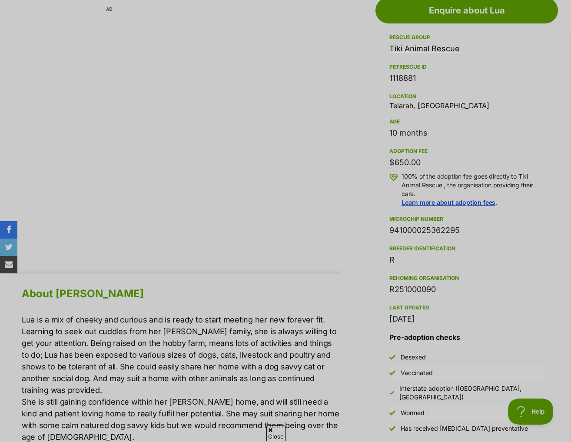
scroll to position [608, 0]
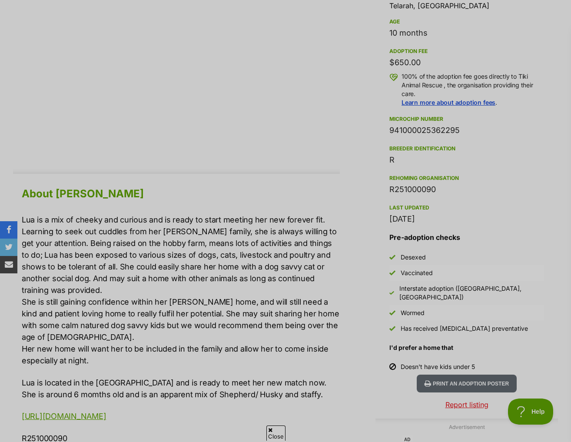
click at [104, 246] on p "Lua is a mix of cheeky and curious and is ready to start meeting her new foreve…" at bounding box center [181, 290] width 318 height 153
click at [77, 219] on p "Lua is a mix of cheeky and curious and is ready to start meeting her new foreve…" at bounding box center [181, 290] width 318 height 153
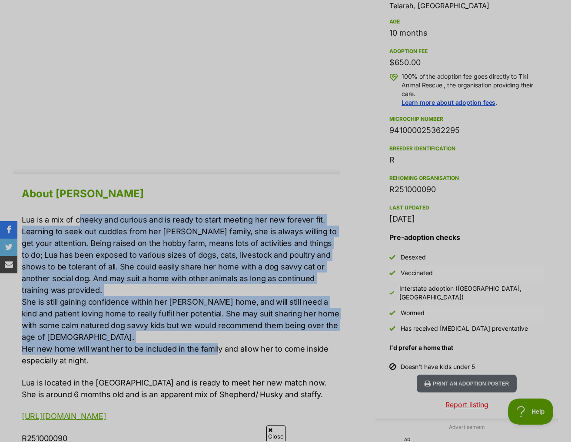
drag, startPoint x: 80, startPoint y: 203, endPoint x: 216, endPoint y: 332, distance: 187.5
click at [216, 332] on p "Lua is a mix of cheeky and curious and is ready to start meeting her new foreve…" at bounding box center [181, 290] width 318 height 153
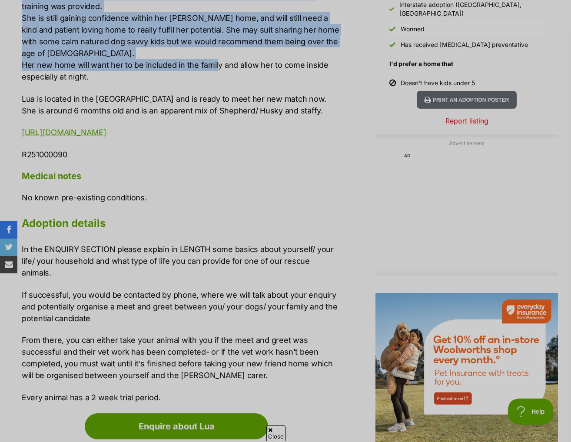
scroll to position [913, 0]
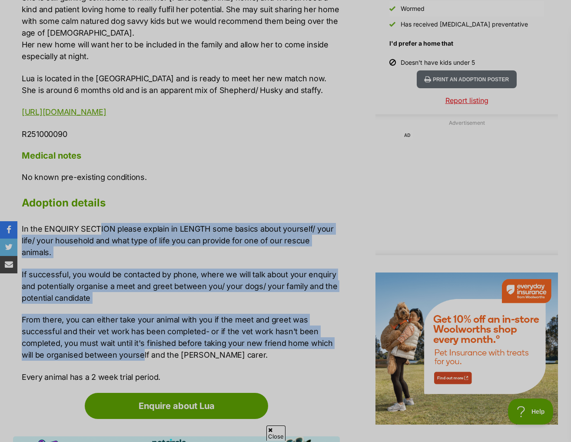
drag, startPoint x: 100, startPoint y: 206, endPoint x: 141, endPoint y: 329, distance: 130.2
click at [141, 329] on div "In the ENQUIRY SECTION please explain in LENGTH some basics about yourself/ you…" at bounding box center [181, 303] width 318 height 160
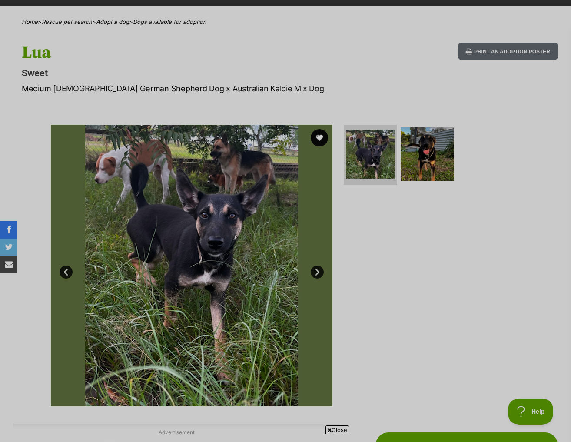
scroll to position [43, 0]
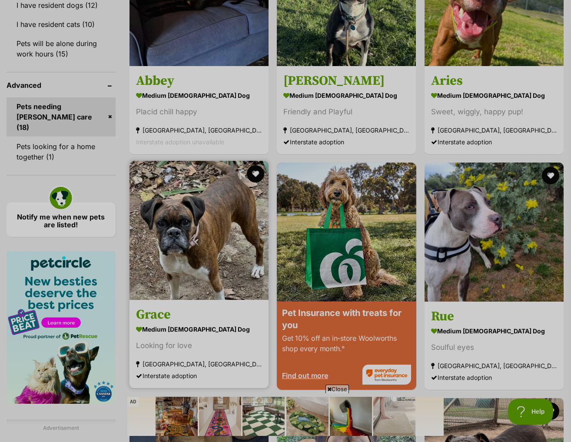
scroll to position [869, 0]
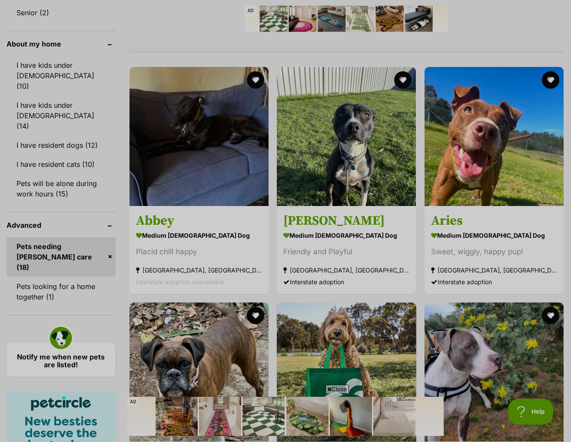
click at [109, 237] on link "Pets needing [PERSON_NAME] care (18)" at bounding box center [61, 256] width 109 height 39
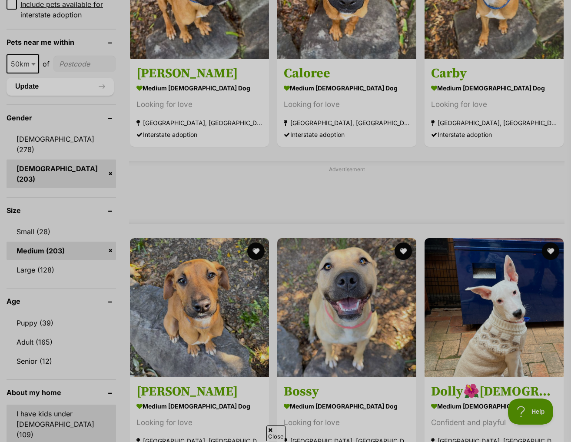
scroll to position [739, 0]
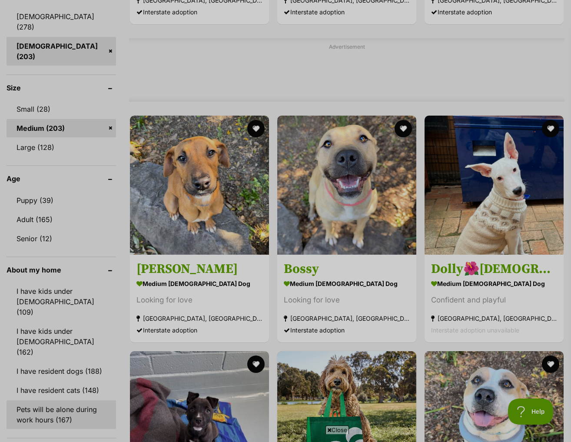
click at [86, 400] on link "Pets will be alone during work hours (167)" at bounding box center [62, 414] width 110 height 29
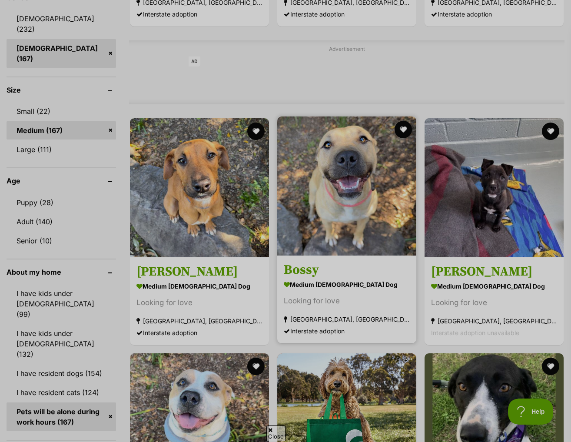
scroll to position [738, 0]
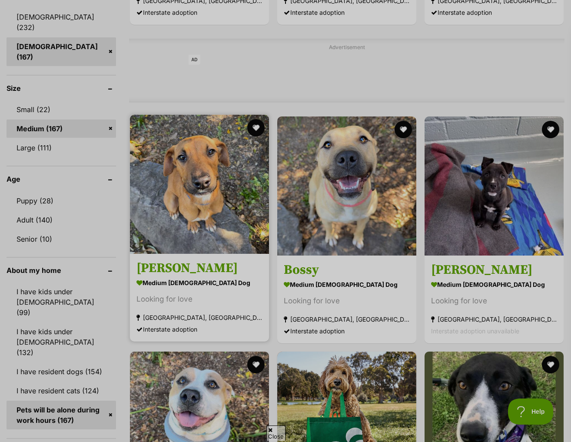
click at [186, 276] on strong "medium female Dog" at bounding box center [199, 282] width 126 height 13
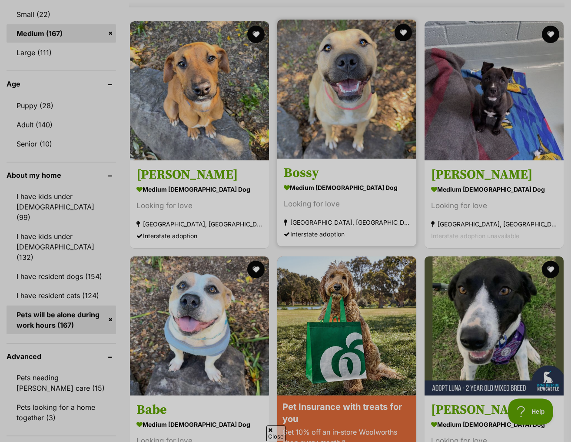
scroll to position [912, 0]
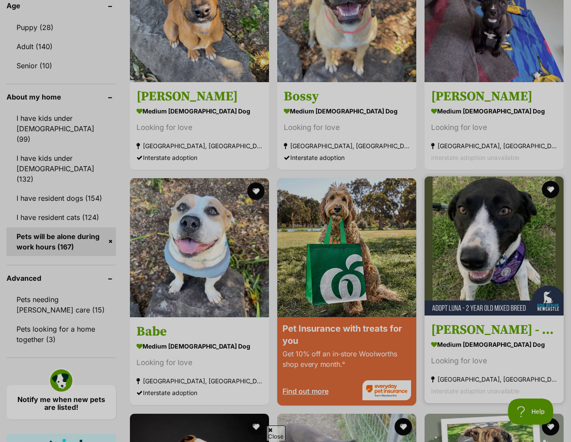
click at [495, 322] on h3 "Luna - 2 Year Old Mixed Breed" at bounding box center [494, 330] width 126 height 17
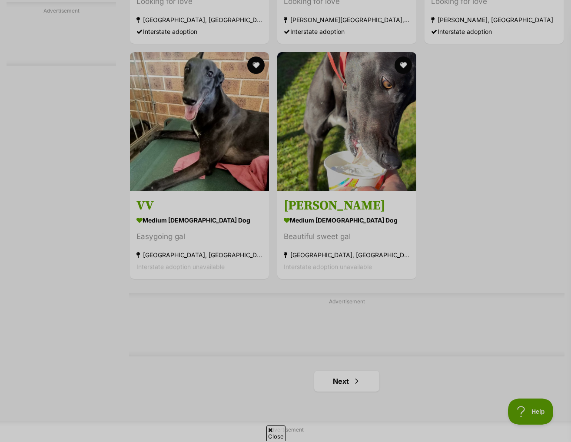
scroll to position [1998, 0]
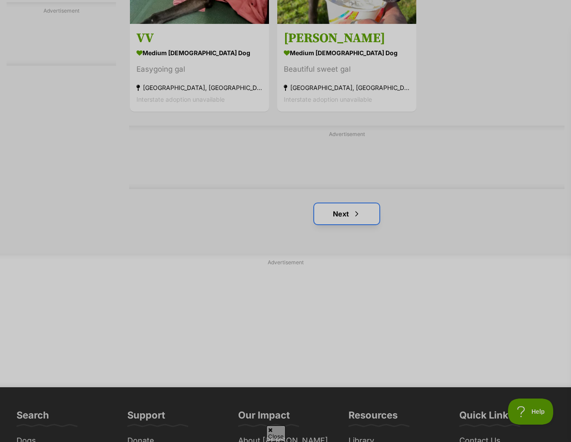
click at [339, 203] on link "Next" at bounding box center [346, 213] width 65 height 21
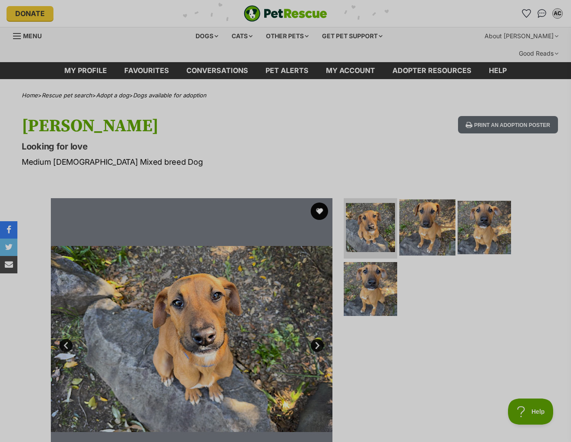
click at [435, 219] on img at bounding box center [427, 227] width 56 height 56
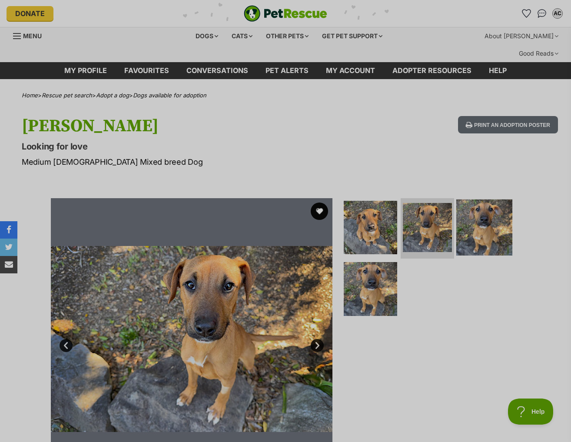
click at [490, 219] on img at bounding box center [484, 227] width 56 height 56
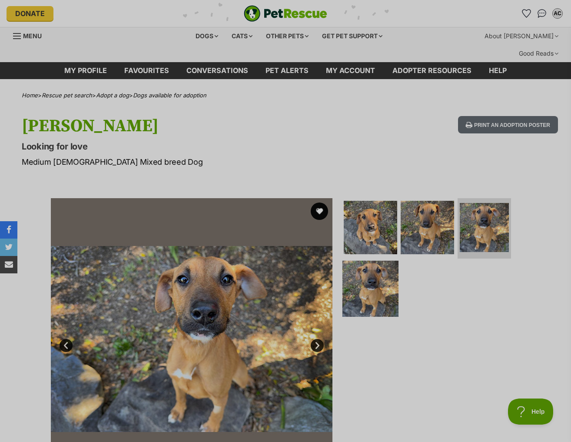
click at [372, 283] on img at bounding box center [370, 289] width 56 height 56
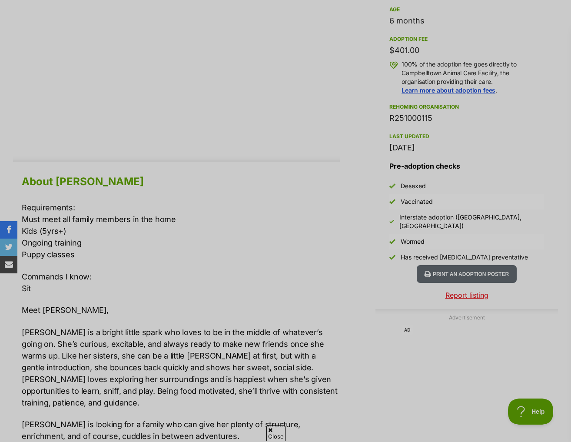
scroll to position [695, 0]
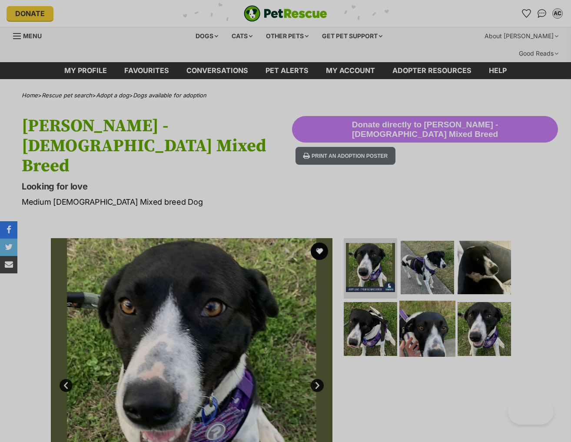
click at [423, 301] on img at bounding box center [427, 329] width 56 height 56
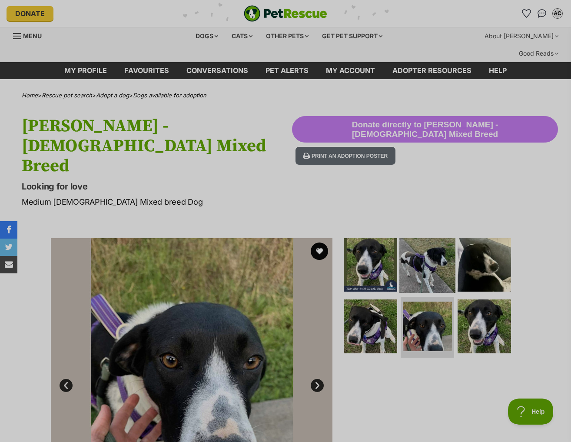
click at [425, 236] on img at bounding box center [427, 264] width 56 height 56
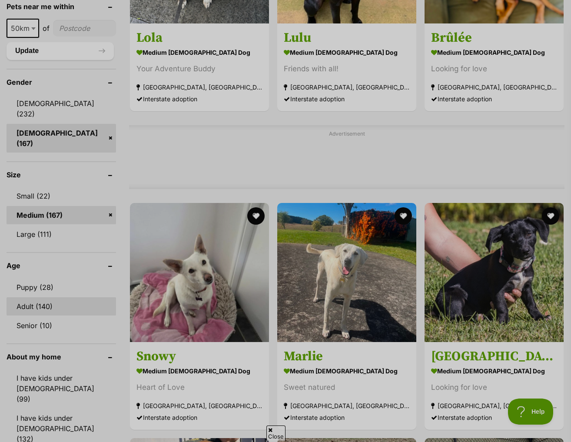
click at [54, 297] on link "Adult (140)" at bounding box center [62, 306] width 110 height 18
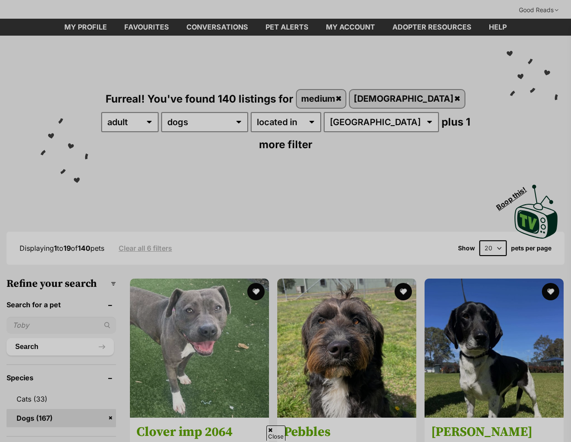
click at [492, 240] on select "20 40 60" at bounding box center [492, 248] width 27 height 16
select select "60"
click at [479, 240] on select "20 40 60" at bounding box center [492, 248] width 27 height 16
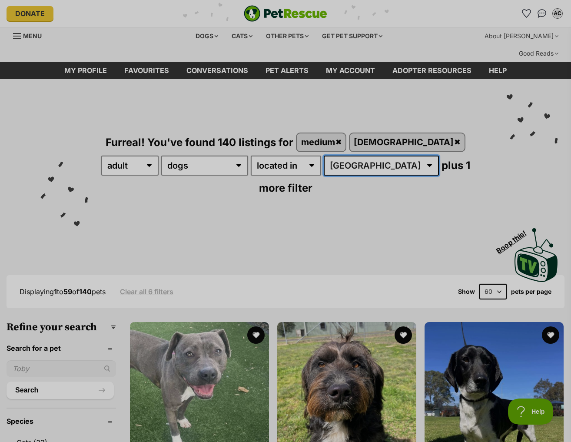
click at [324, 156] on select "Australia NSW QLD SA TAS VIC WA" at bounding box center [381, 166] width 115 height 20
click at [441, 138] on div "Furreal! You've found 140 listings for medium female any age puppy adult senior…" at bounding box center [285, 149] width 545 height 141
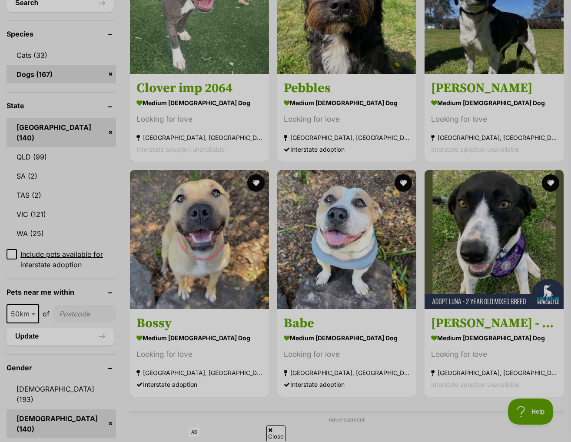
scroll to position [391, 0]
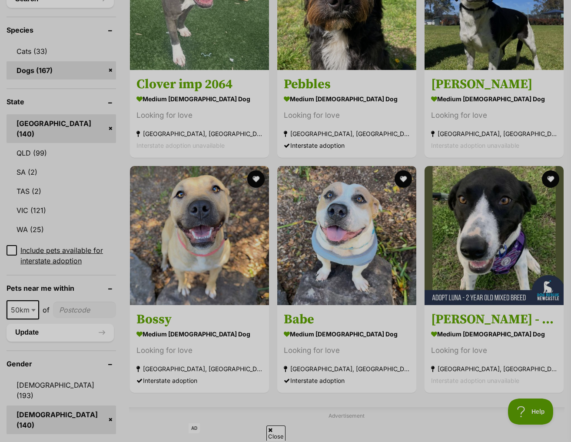
click at [65, 292] on ul "10km 25km 50km 100km 250km 50km of Update" at bounding box center [62, 316] width 110 height 49
click at [80, 302] on input"] "postcode" at bounding box center [84, 310] width 63 height 17
type input"] "2032"
click at [77, 324] on button "Update" at bounding box center [60, 332] width 107 height 17
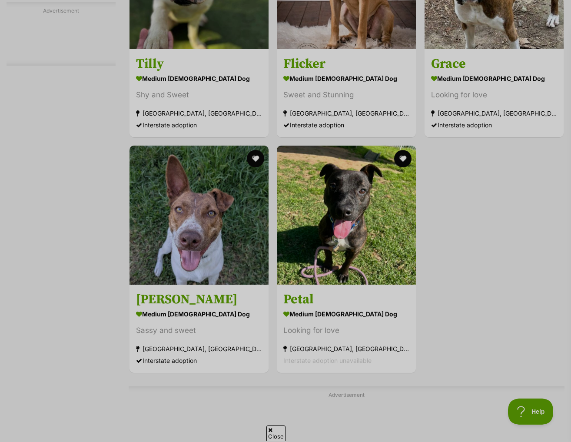
scroll to position [1999, 0]
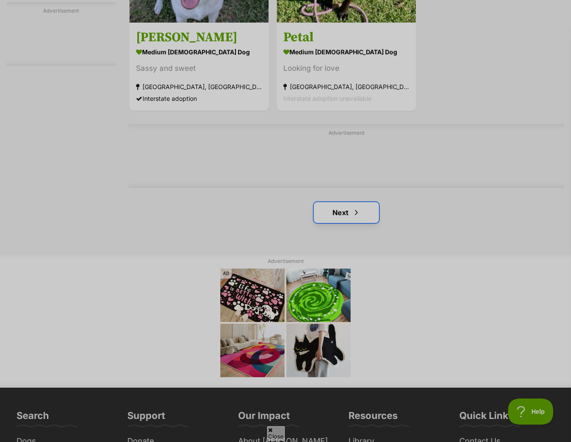
click at [367, 202] on link "Next" at bounding box center [346, 212] width 65 height 21
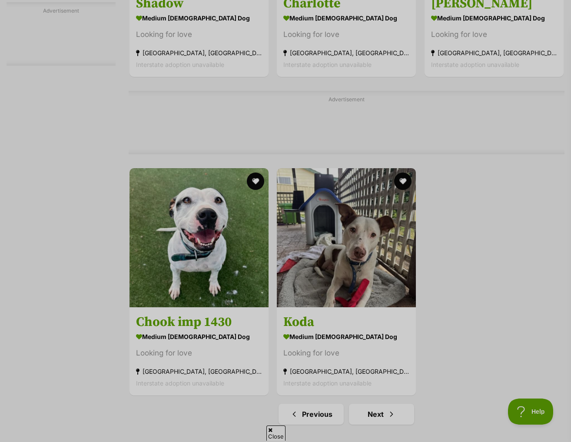
scroll to position [1825, 0]
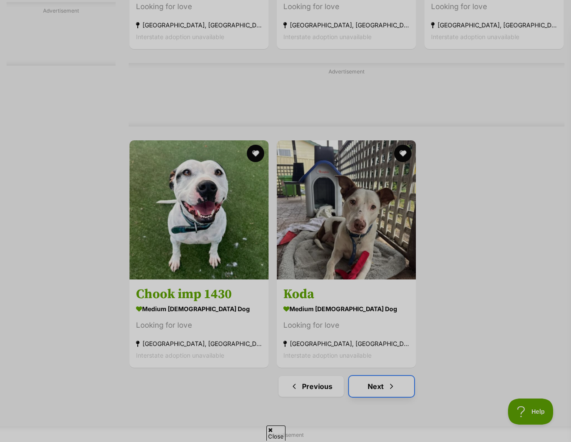
click at [364, 376] on link "Next" at bounding box center [381, 386] width 65 height 21
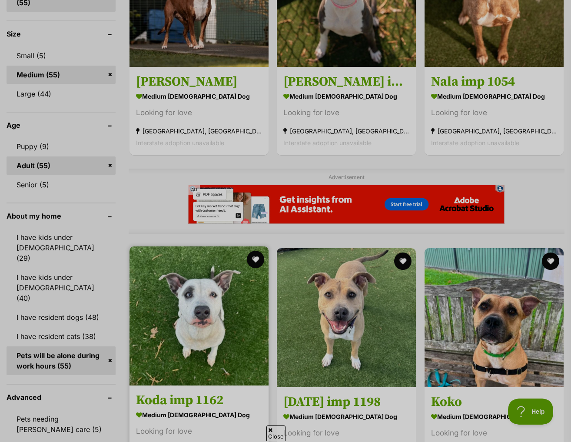
scroll to position [608, 0]
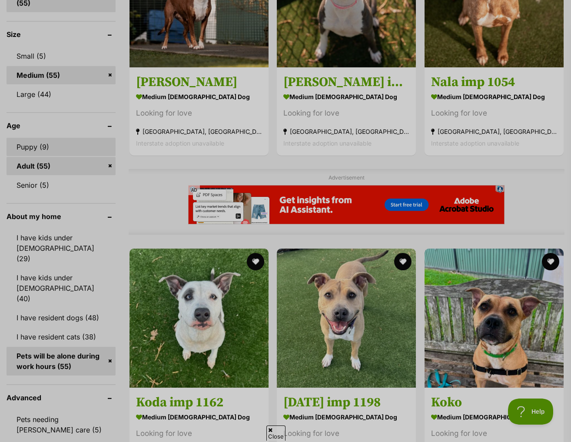
click at [58, 138] on link "Puppy (9)" at bounding box center [61, 147] width 109 height 18
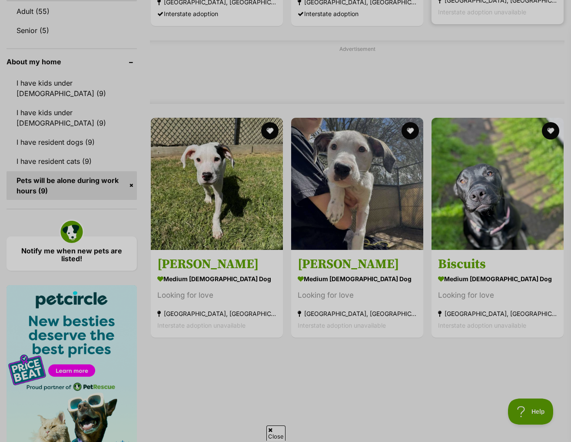
scroll to position [739, 0]
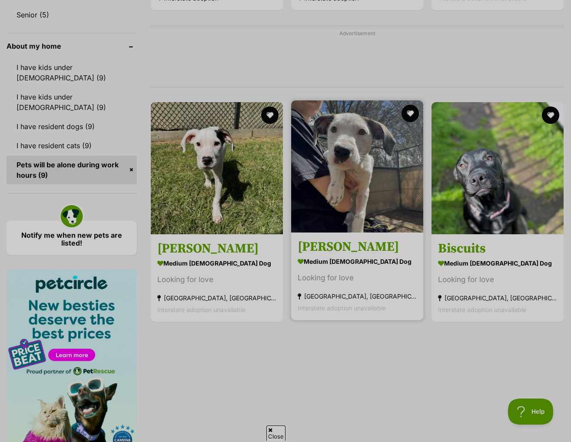
click at [345, 239] on h3 "[PERSON_NAME]" at bounding box center [357, 247] width 119 height 17
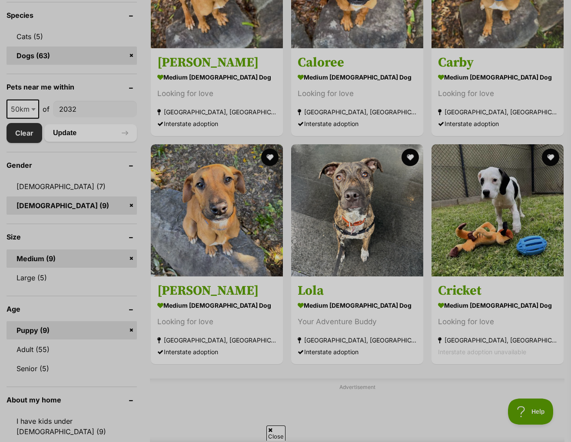
scroll to position [391, 0]
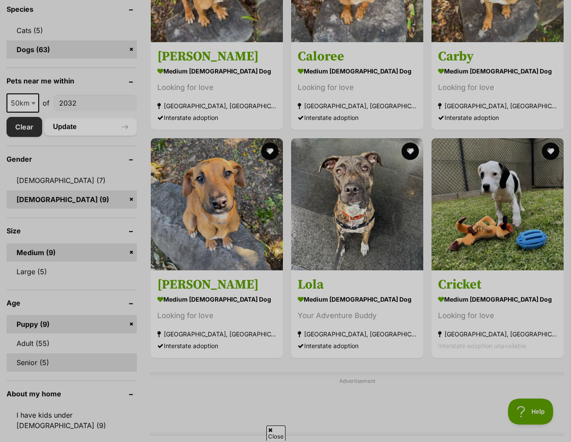
click at [44, 353] on link "Senior (5)" at bounding box center [72, 362] width 130 height 18
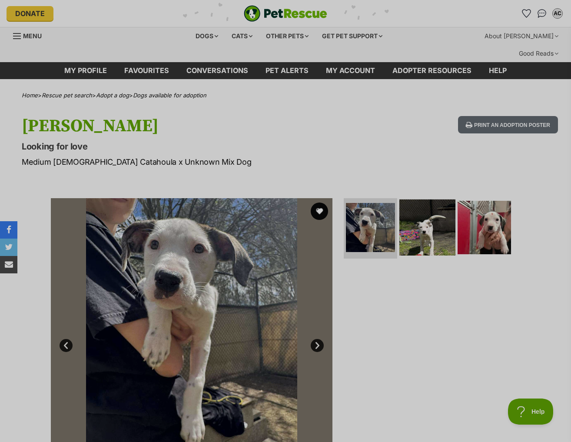
click at [424, 215] on img at bounding box center [427, 227] width 56 height 56
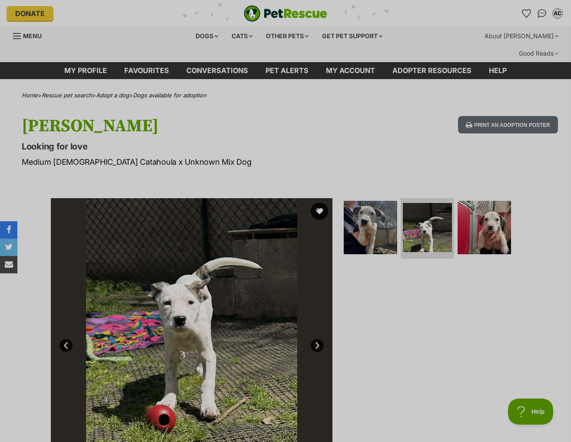
click at [509, 241] on ul at bounding box center [431, 230] width 178 height 64
click at [473, 220] on img at bounding box center [484, 227] width 56 height 56
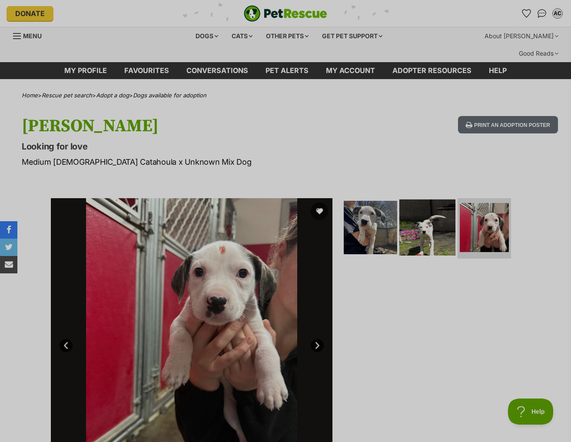
click at [433, 216] on img at bounding box center [427, 227] width 56 height 56
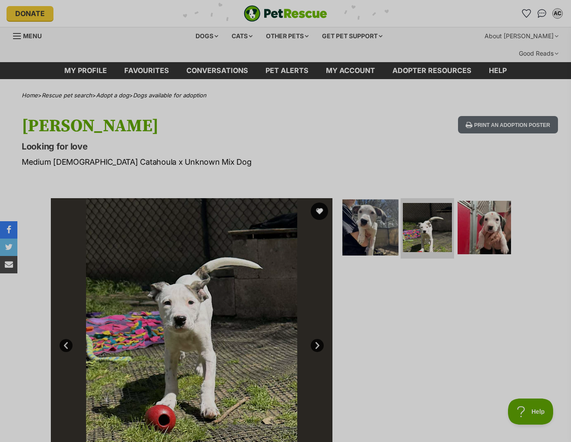
click at [362, 215] on img at bounding box center [370, 227] width 56 height 56
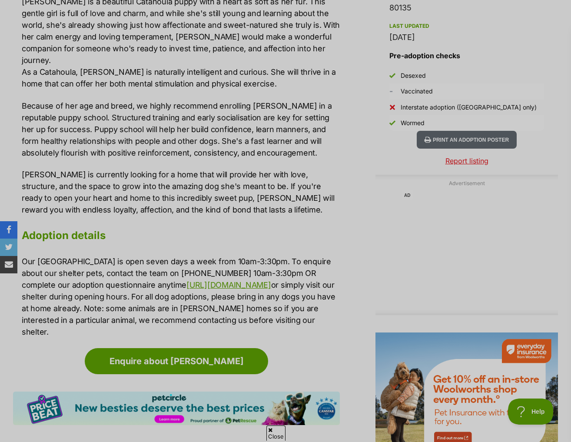
scroll to position [652, 0]
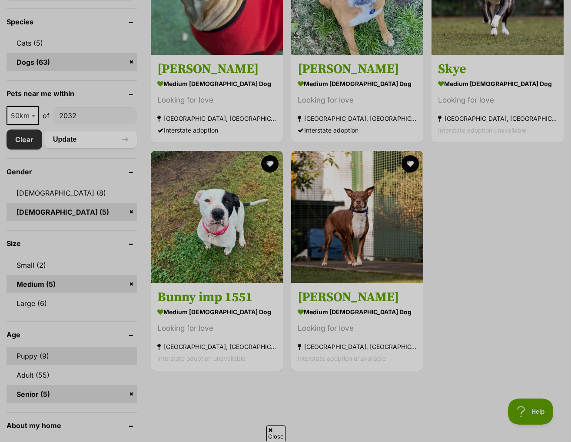
scroll to position [478, 0]
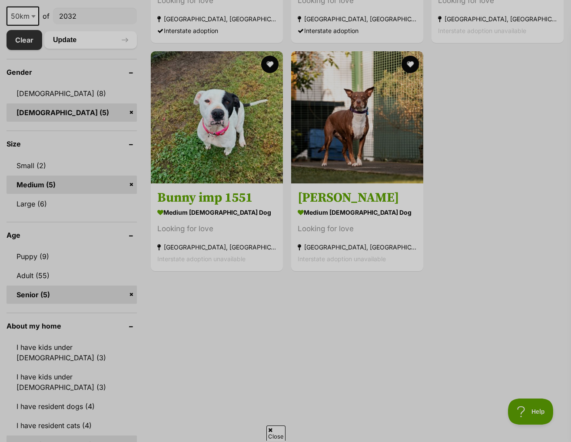
click at [134, 286] on link "Senior (5)" at bounding box center [72, 295] width 130 height 18
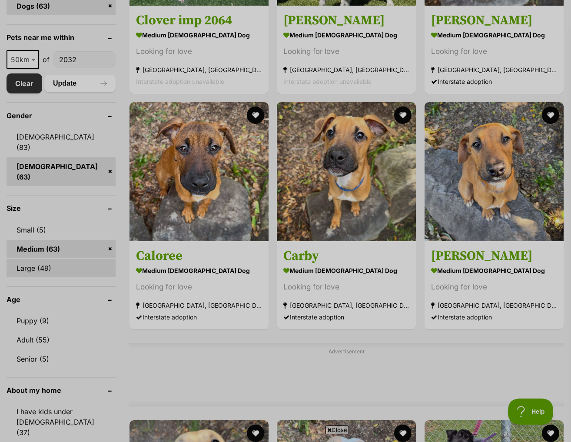
click at [63, 259] on link "Large (49)" at bounding box center [61, 268] width 109 height 18
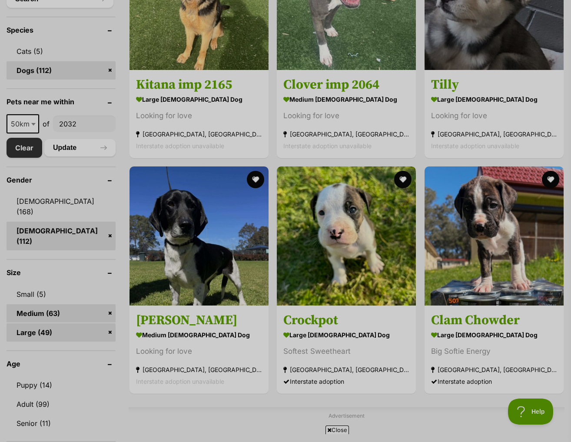
click at [42, 304] on link "Medium (63)" at bounding box center [61, 313] width 109 height 18
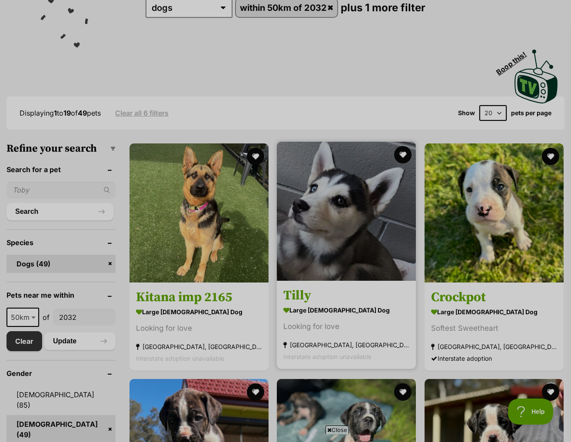
scroll to position [174, 0]
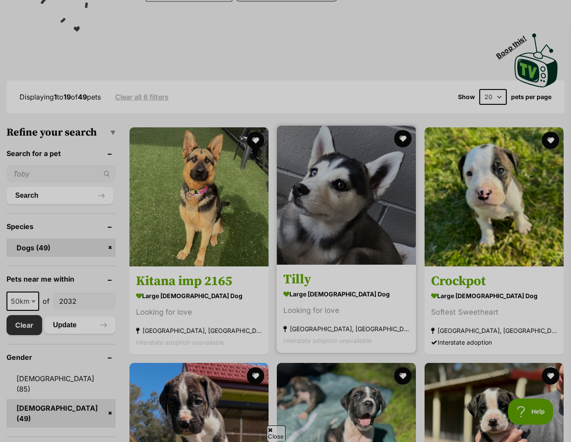
drag, startPoint x: 314, startPoint y: 263, endPoint x: 294, endPoint y: 262, distance: 20.5
click at [294, 271] on h3 "Tilly" at bounding box center [346, 279] width 126 height 17
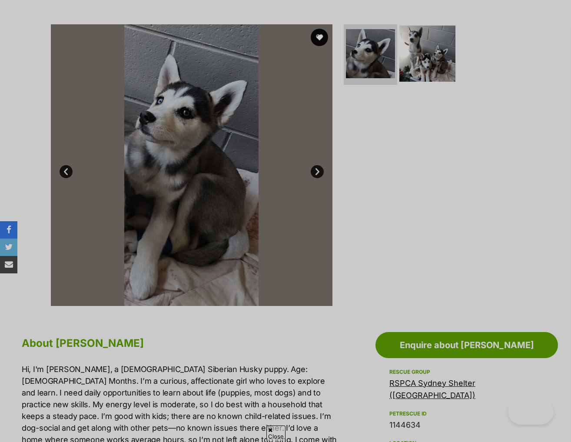
click at [422, 30] on img at bounding box center [427, 53] width 56 height 56
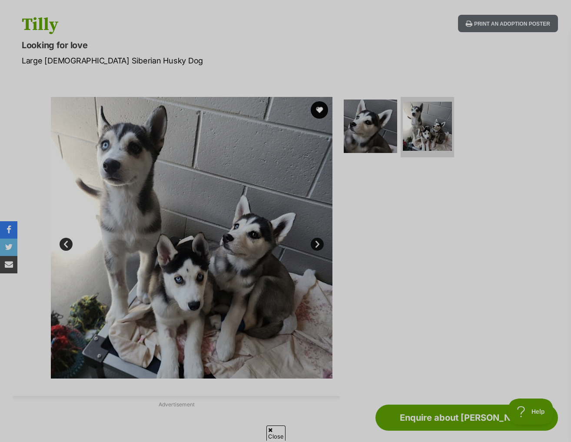
scroll to position [87, 0]
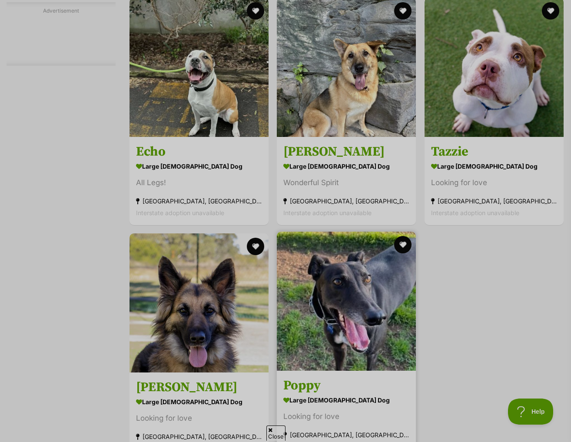
scroll to position [1695, 0]
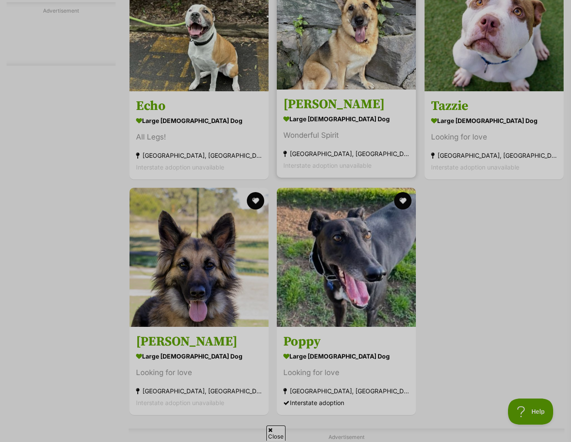
click at [313, 96] on h3 "[PERSON_NAME]" at bounding box center [346, 104] width 126 height 17
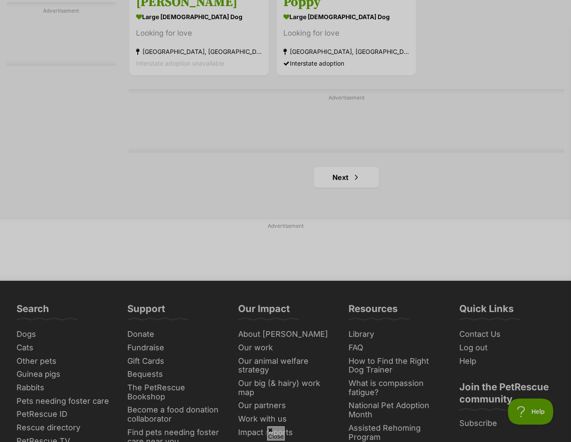
scroll to position [2043, 0]
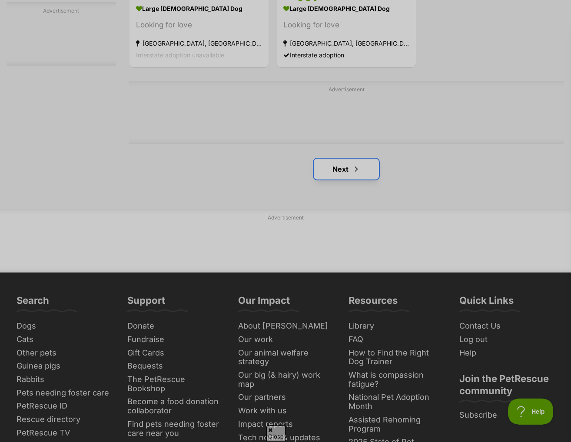
click at [346, 159] on link "Next" at bounding box center [346, 169] width 65 height 21
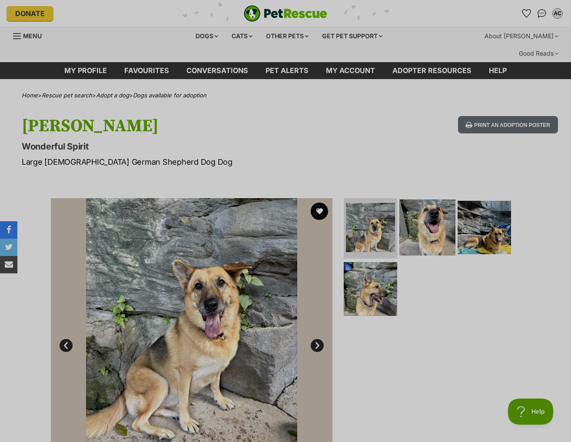
click at [424, 199] on img at bounding box center [427, 227] width 56 height 56
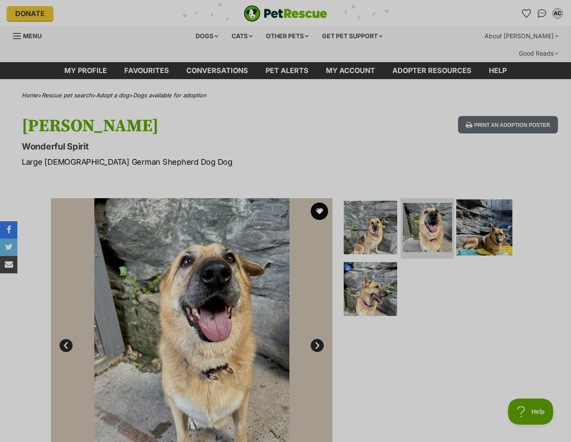
click at [488, 199] on img at bounding box center [484, 227] width 56 height 56
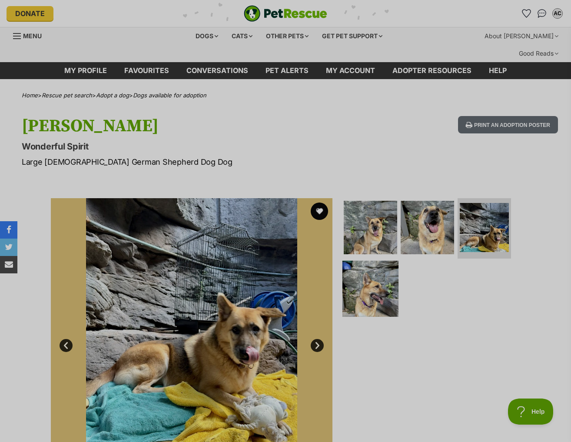
click at [381, 277] on img at bounding box center [370, 289] width 56 height 56
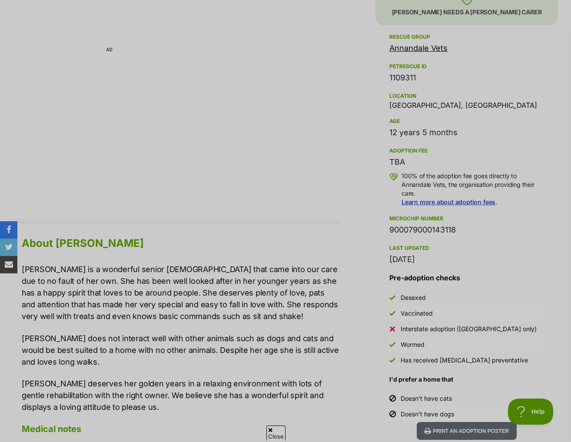
scroll to position [565, 0]
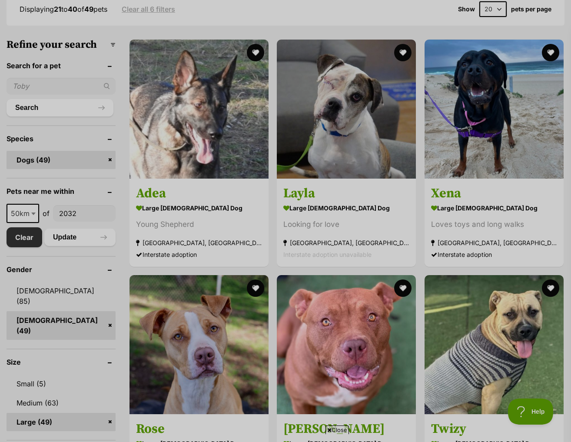
scroll to position [261, 0]
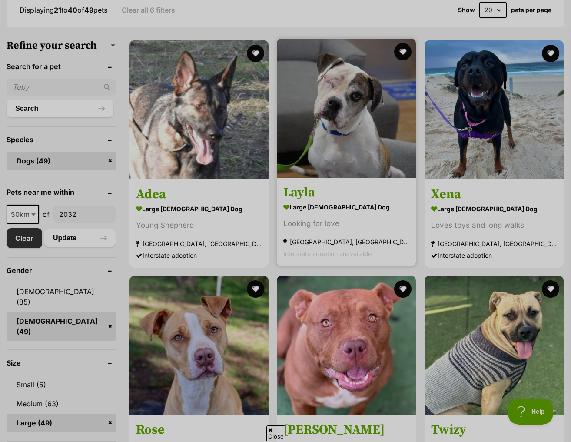
click at [359, 184] on h3 "Layla" at bounding box center [346, 192] width 126 height 17
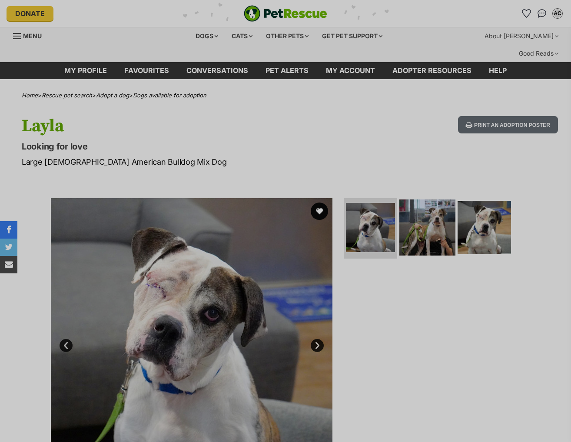
click at [414, 205] on img at bounding box center [427, 227] width 56 height 56
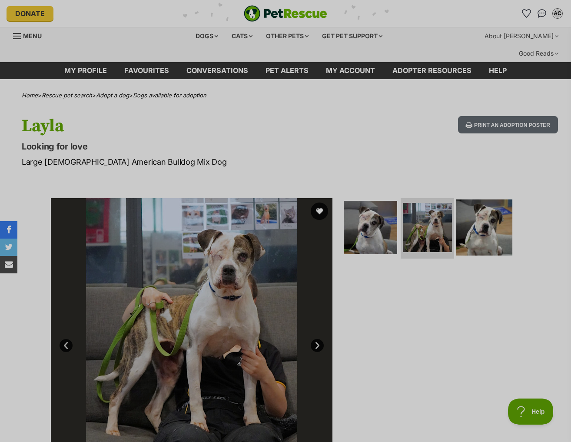
click at [459, 219] on img at bounding box center [484, 227] width 56 height 56
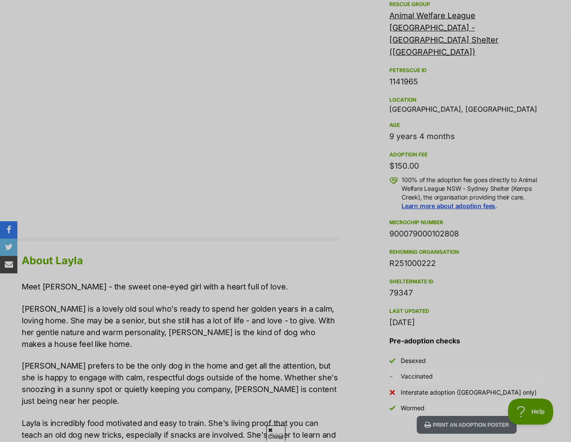
scroll to position [565, 0]
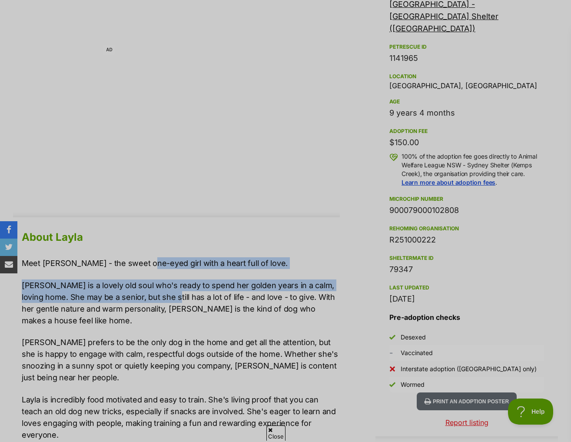
drag, startPoint x: 143, startPoint y: 246, endPoint x: 154, endPoint y: 282, distance: 37.4
click at [154, 282] on div "Meet Layla - the sweet one-eyed girl with a heart full of love. Layla is a love…" at bounding box center [181, 388] width 318 height 262
click at [154, 282] on p "Layla is a lovely old soul who's ready to spend her golden years in a calm, lov…" at bounding box center [181, 302] width 318 height 47
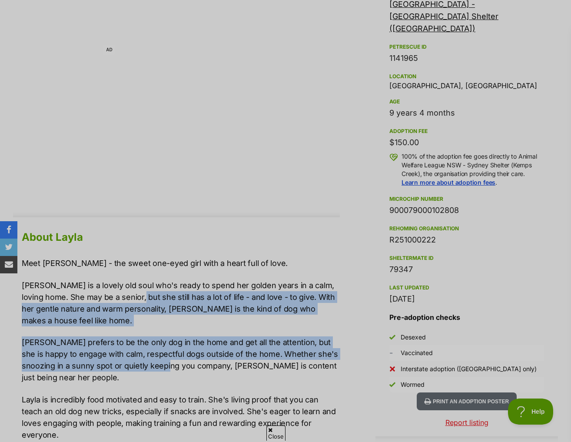
drag, startPoint x: 124, startPoint y: 275, endPoint x: 151, endPoint y: 335, distance: 65.4
click at [151, 335] on div "Meet Layla - the sweet one-eyed girl with a heart full of love. Layla is a love…" at bounding box center [181, 388] width 318 height 262
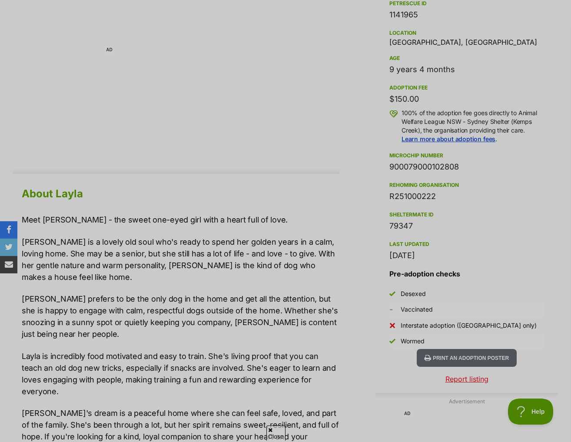
click at [137, 350] on p "Layla is incredibly food motivated and easy to train. She's living proof that y…" at bounding box center [181, 373] width 318 height 47
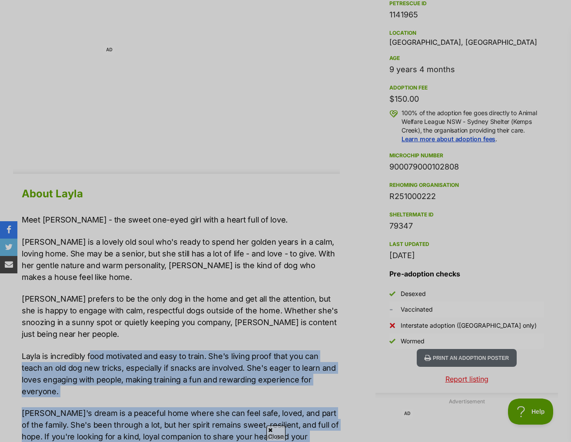
drag, startPoint x: 92, startPoint y: 302, endPoint x: 133, endPoint y: 409, distance: 115.0
click at [133, 409] on div "Meet Layla - the sweet one-eyed girl with a heart full of love. Layla is a love…" at bounding box center [181, 345] width 318 height 262
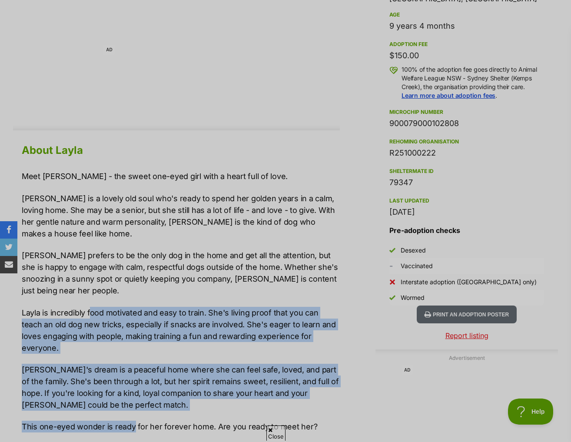
click at [133, 364] on p "Layla's dream is a peaceful home where she can feel safe, loved, and part of th…" at bounding box center [181, 387] width 318 height 47
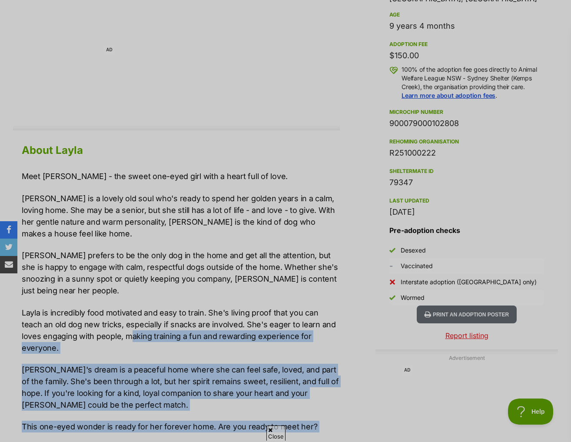
drag, startPoint x: 110, startPoint y: 296, endPoint x: 149, endPoint y: 386, distance: 98.5
click at [149, 386] on div "About Layla Meet Layla - the sweet one-eyed girl with a heart full of love. Lay…" at bounding box center [181, 348] width 318 height 414
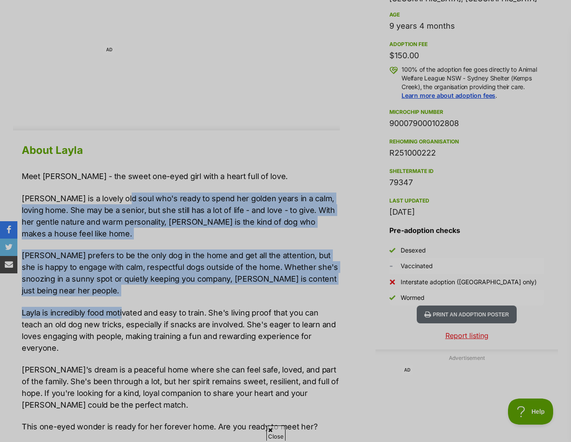
drag, startPoint x: 118, startPoint y: 177, endPoint x: 123, endPoint y: 263, distance: 86.2
click at [123, 263] on div "Meet Layla - the sweet one-eyed girl with a heart full of love. Layla is a love…" at bounding box center [181, 301] width 318 height 262
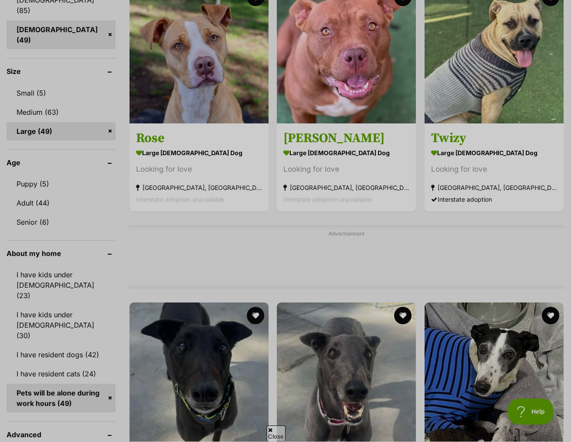
scroll to position [608, 0]
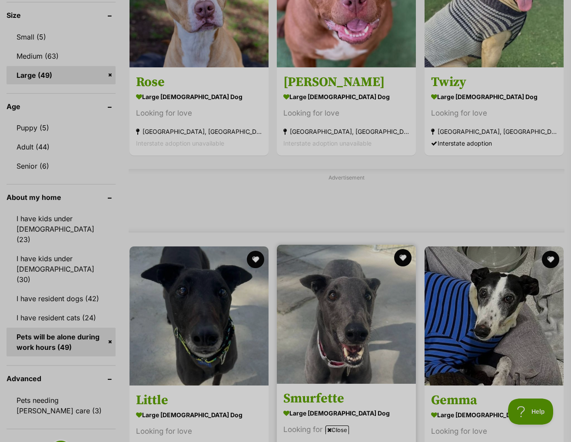
click at [351, 337] on img at bounding box center [346, 314] width 139 height 139
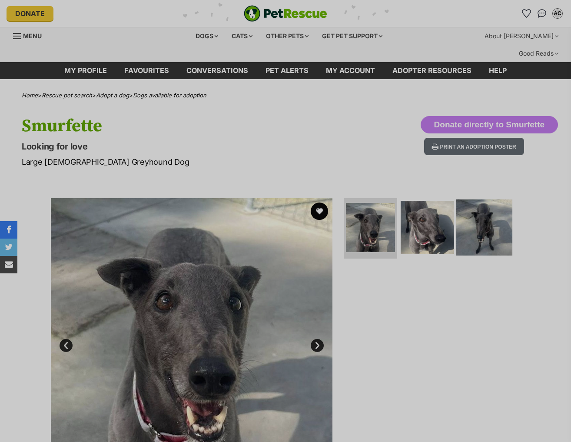
click at [485, 199] on img at bounding box center [484, 227] width 56 height 56
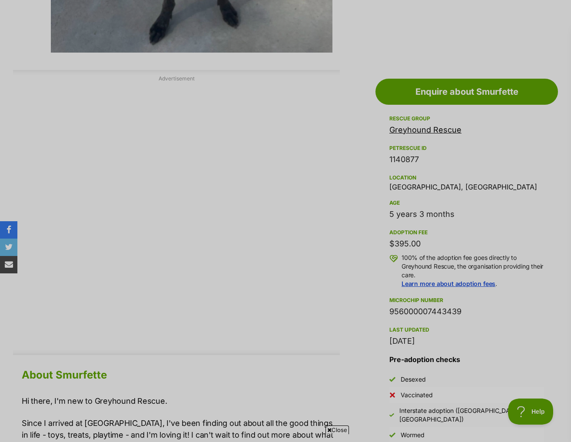
scroll to position [565, 0]
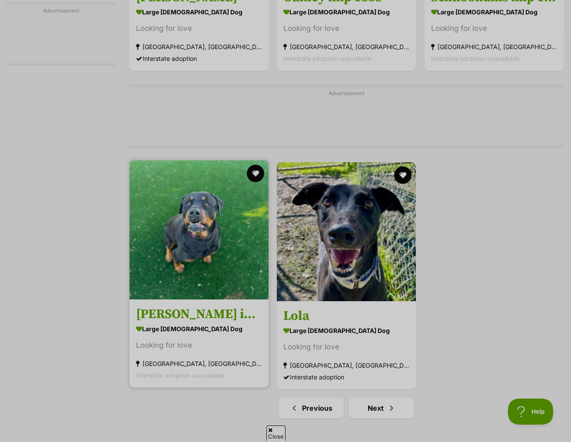
scroll to position [1869, 0]
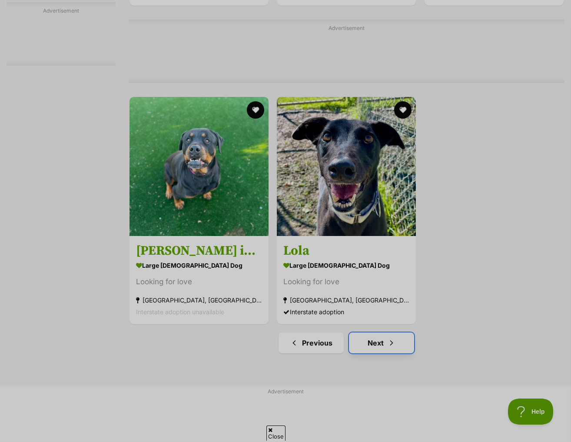
click at [351, 332] on link "Next" at bounding box center [381, 342] width 65 height 21
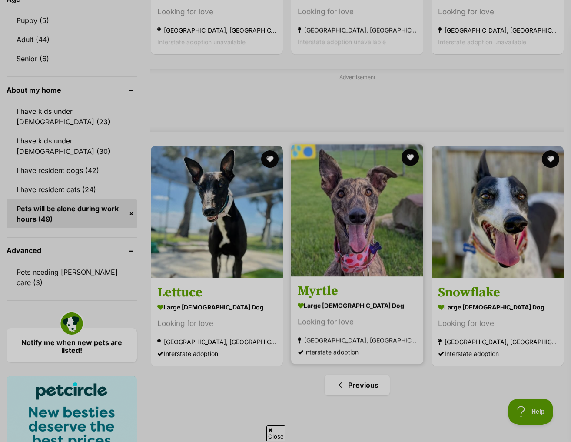
scroll to position [695, 0]
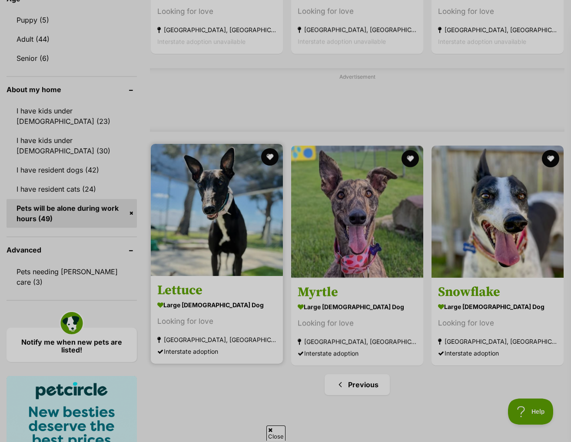
click at [224, 282] on h3 "Lettuce" at bounding box center [216, 290] width 119 height 17
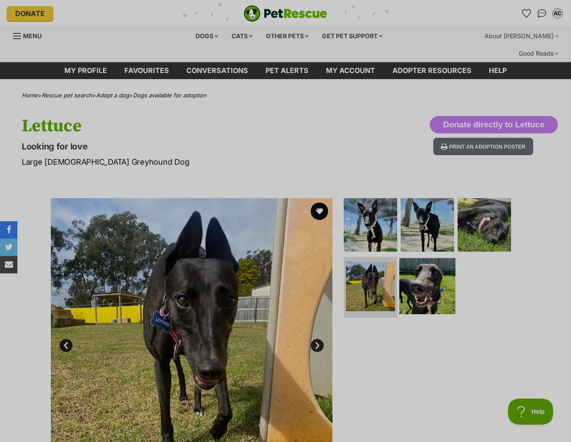
click at [417, 258] on img at bounding box center [427, 286] width 56 height 56
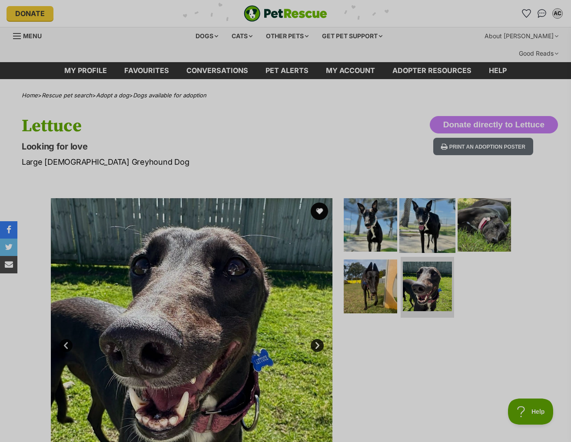
click at [432, 202] on img at bounding box center [427, 224] width 56 height 56
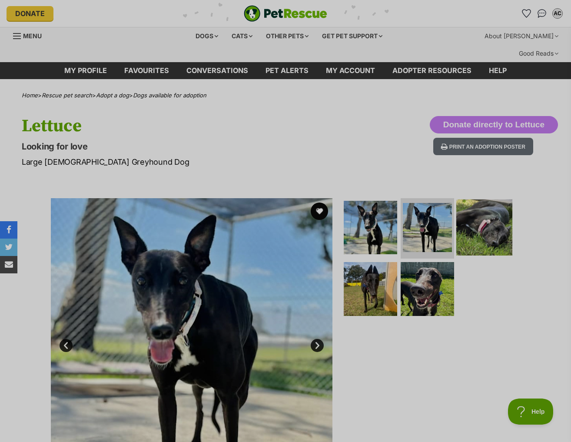
click at [469, 213] on img at bounding box center [484, 227] width 56 height 56
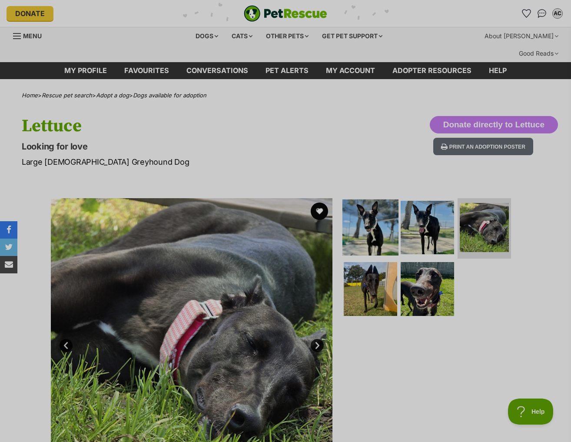
click at [362, 218] on img at bounding box center [370, 227] width 56 height 56
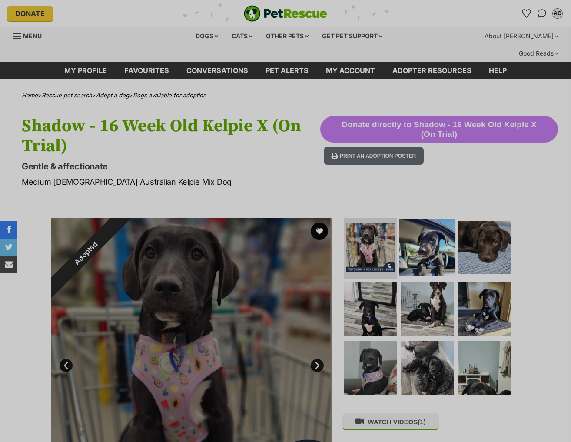
click at [438, 237] on img at bounding box center [427, 247] width 56 height 56
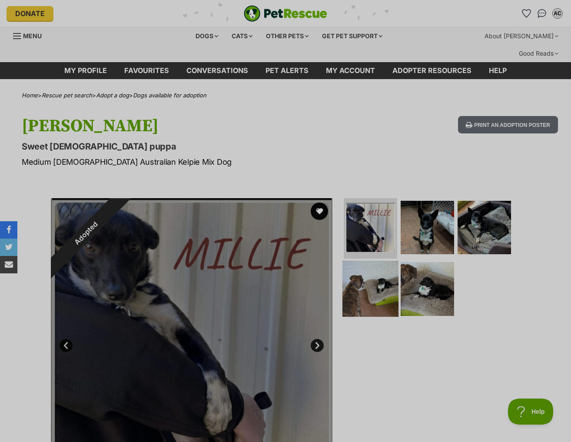
scroll to position [87, 0]
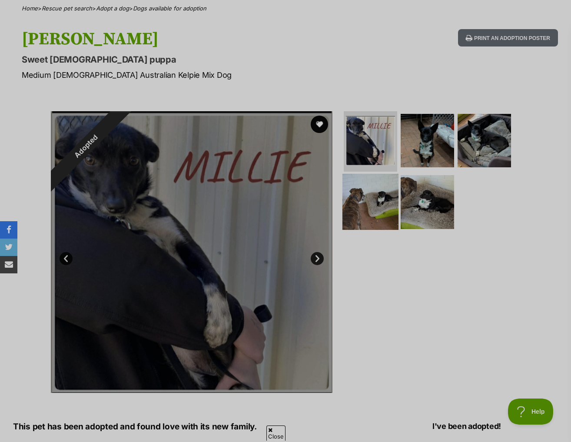
click at [390, 174] on img at bounding box center [370, 202] width 56 height 56
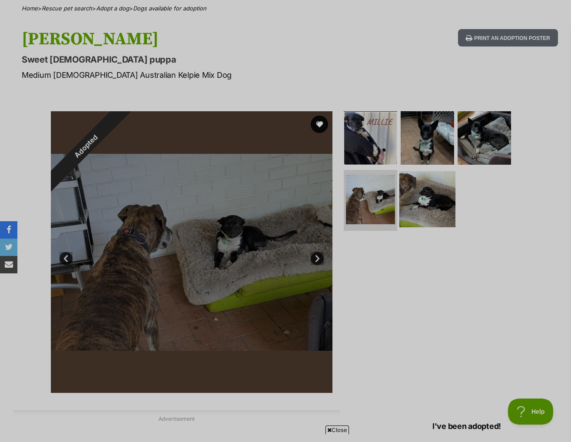
click at [424, 184] on img at bounding box center [427, 199] width 56 height 56
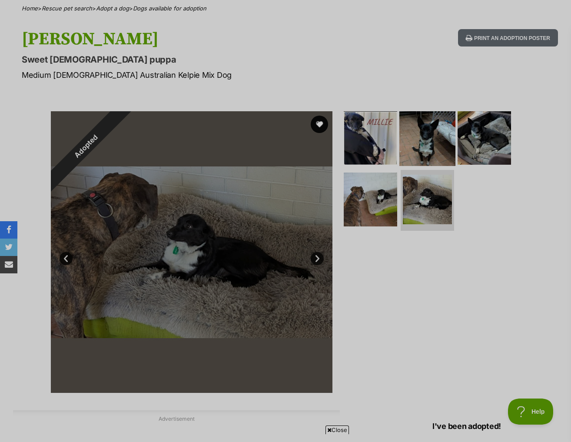
click at [410, 110] on img at bounding box center [427, 138] width 56 height 56
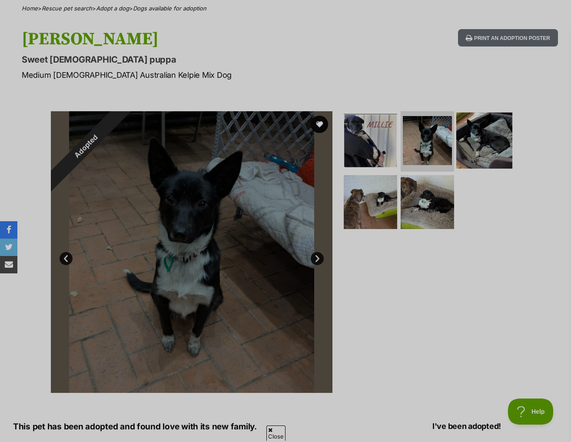
click at [471, 116] on img at bounding box center [484, 140] width 56 height 56
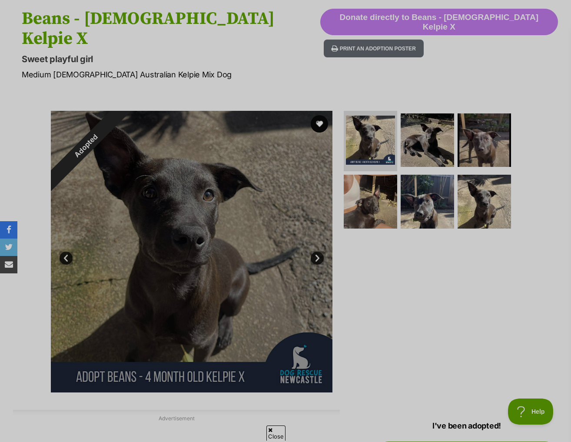
scroll to position [130, 0]
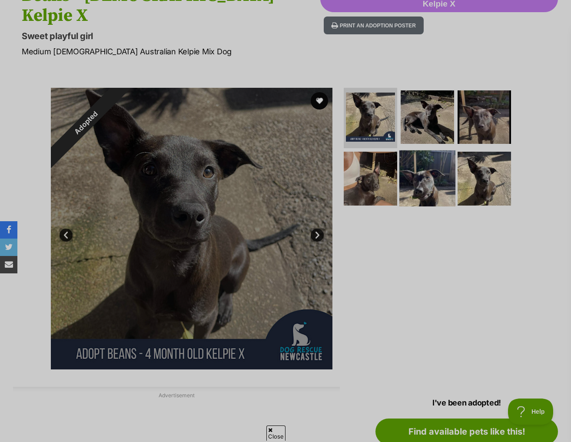
click at [436, 150] on img at bounding box center [427, 178] width 56 height 56
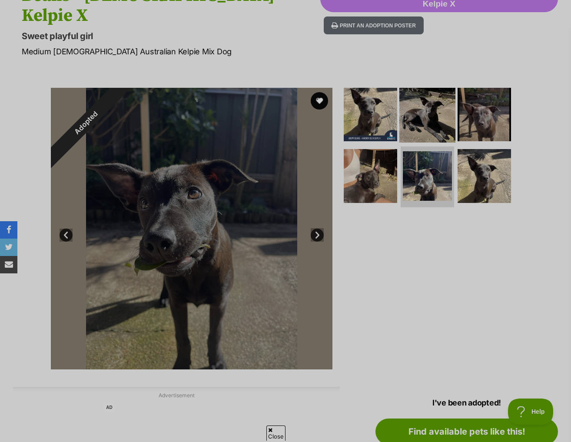
click at [435, 86] on img at bounding box center [427, 114] width 56 height 56
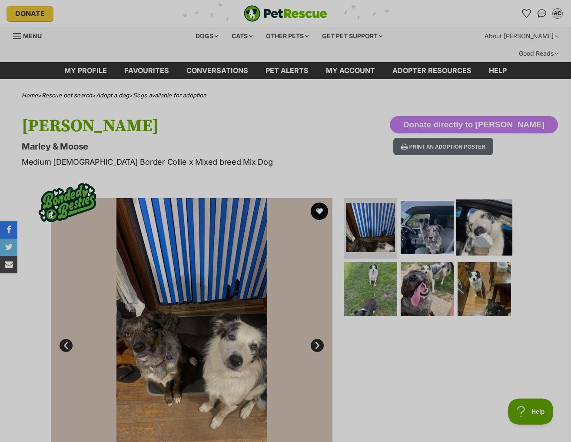
click at [478, 214] on img at bounding box center [484, 227] width 56 height 56
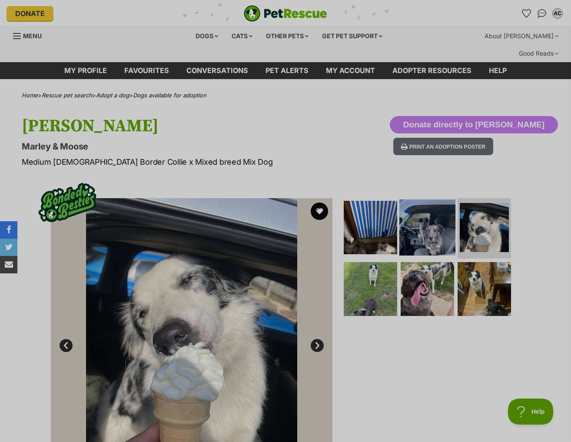
click at [452, 214] on img at bounding box center [427, 227] width 56 height 56
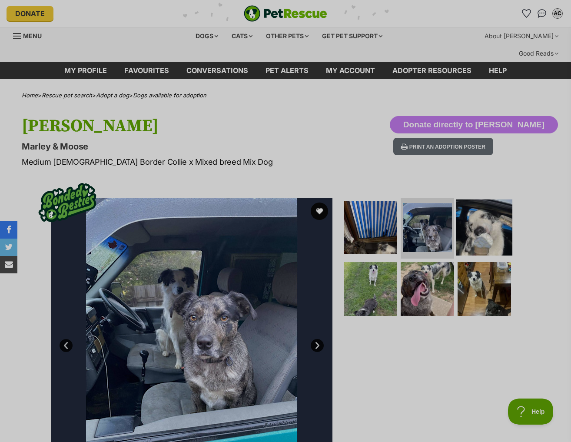
click at [499, 219] on img at bounding box center [484, 227] width 56 height 56
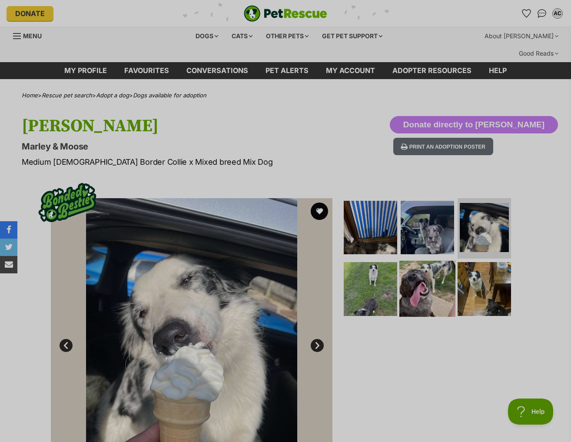
click at [421, 272] on img at bounding box center [427, 289] width 56 height 56
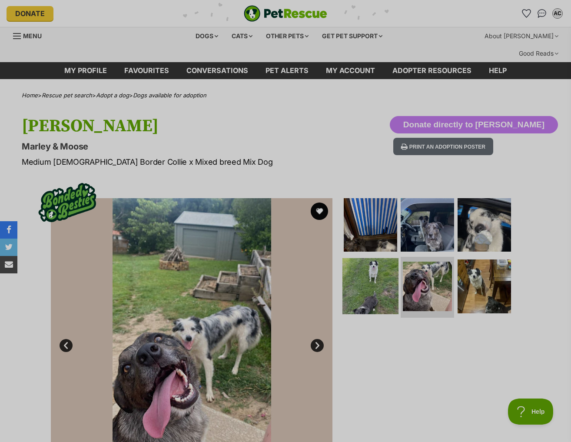
click at [387, 270] on img at bounding box center [370, 286] width 56 height 56
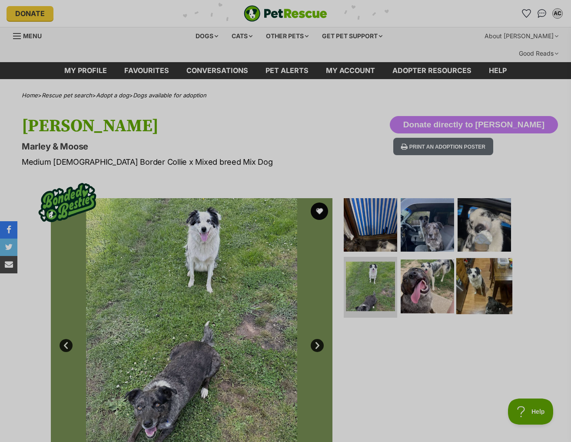
click at [474, 279] on img at bounding box center [484, 286] width 56 height 56
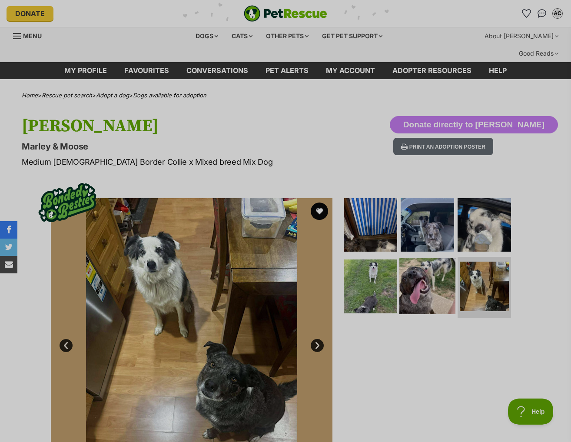
click at [445, 259] on img at bounding box center [427, 286] width 56 height 56
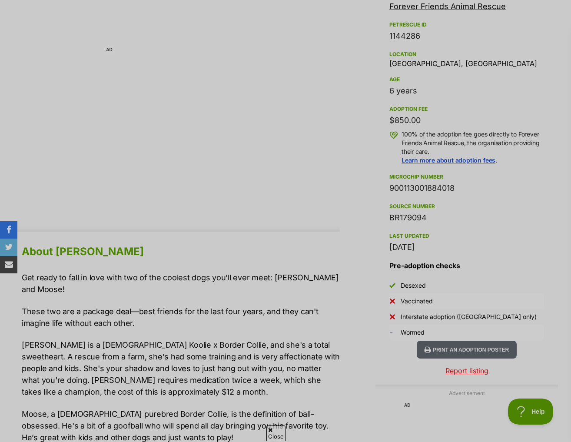
scroll to position [565, 0]
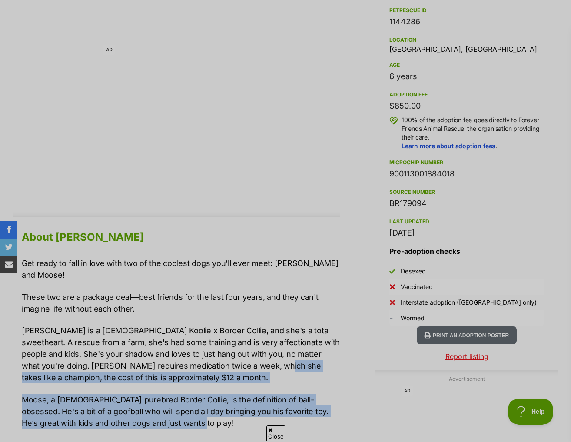
drag, startPoint x: 229, startPoint y: 342, endPoint x: 258, endPoint y: 394, distance: 59.1
click at [258, 394] on div "Get ready to fall in love with two of the coolest dogs you’ll ever meet: Marley…" at bounding box center [181, 405] width 318 height 296
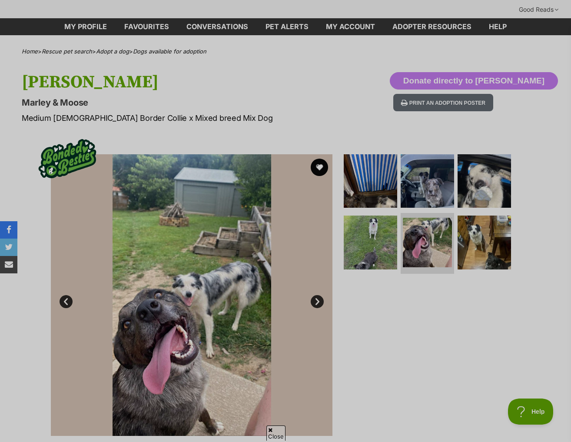
scroll to position [43, 0]
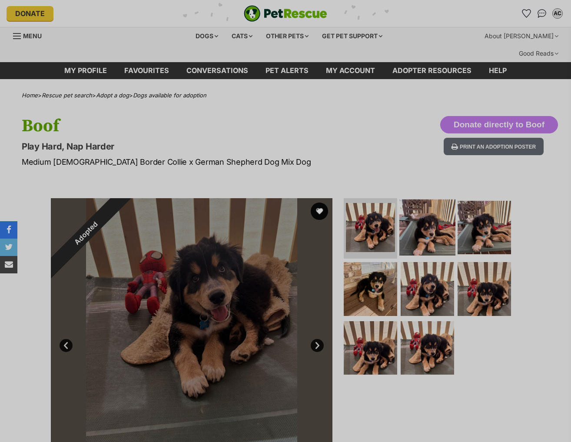
click at [403, 225] on img at bounding box center [427, 227] width 56 height 56
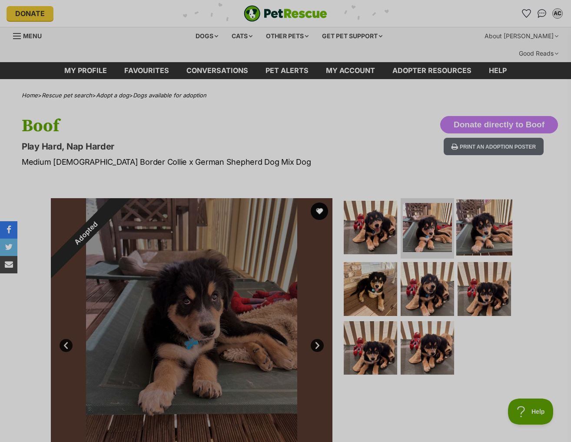
click at [478, 221] on img at bounding box center [484, 227] width 56 height 56
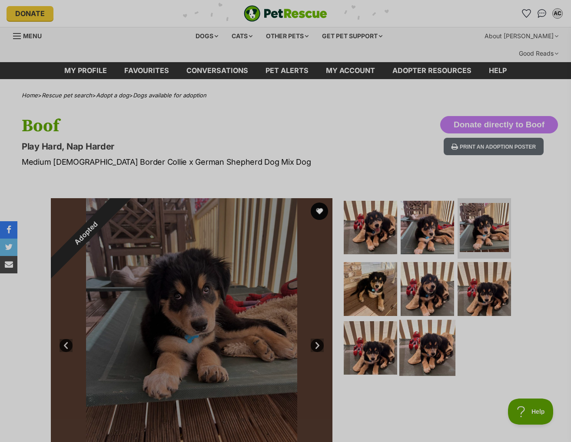
click at [423, 320] on img at bounding box center [427, 348] width 56 height 56
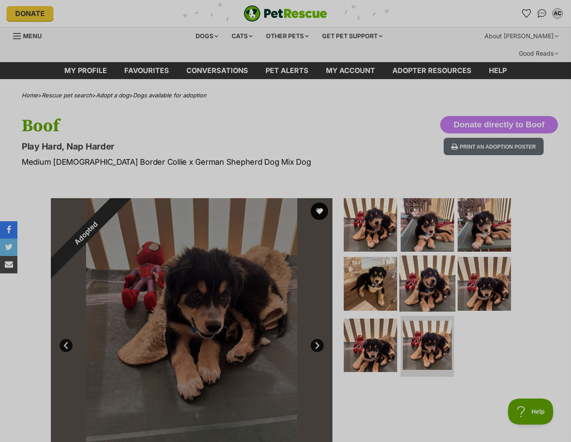
click at [429, 275] on img at bounding box center [427, 284] width 56 height 56
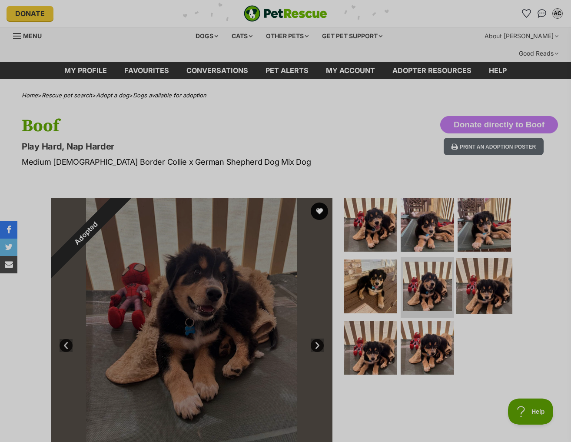
click at [469, 265] on img at bounding box center [484, 286] width 56 height 56
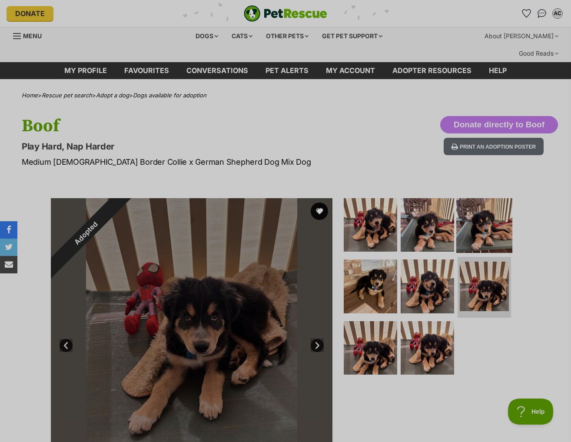
click at [486, 206] on img at bounding box center [484, 224] width 56 height 56
